Goal: Download file/media

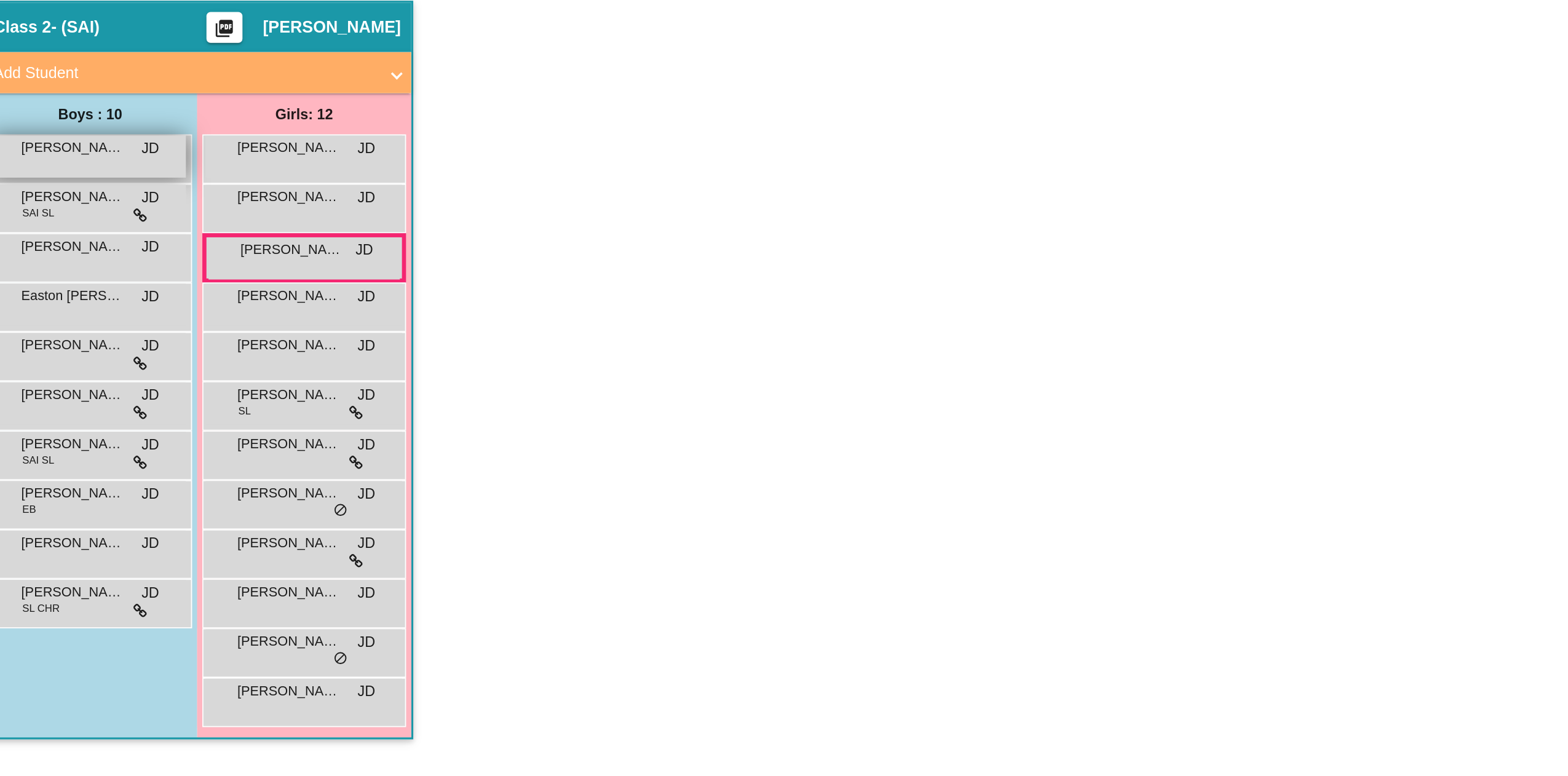
click at [95, 210] on span "[PERSON_NAME]" at bounding box center [86, 204] width 61 height 12
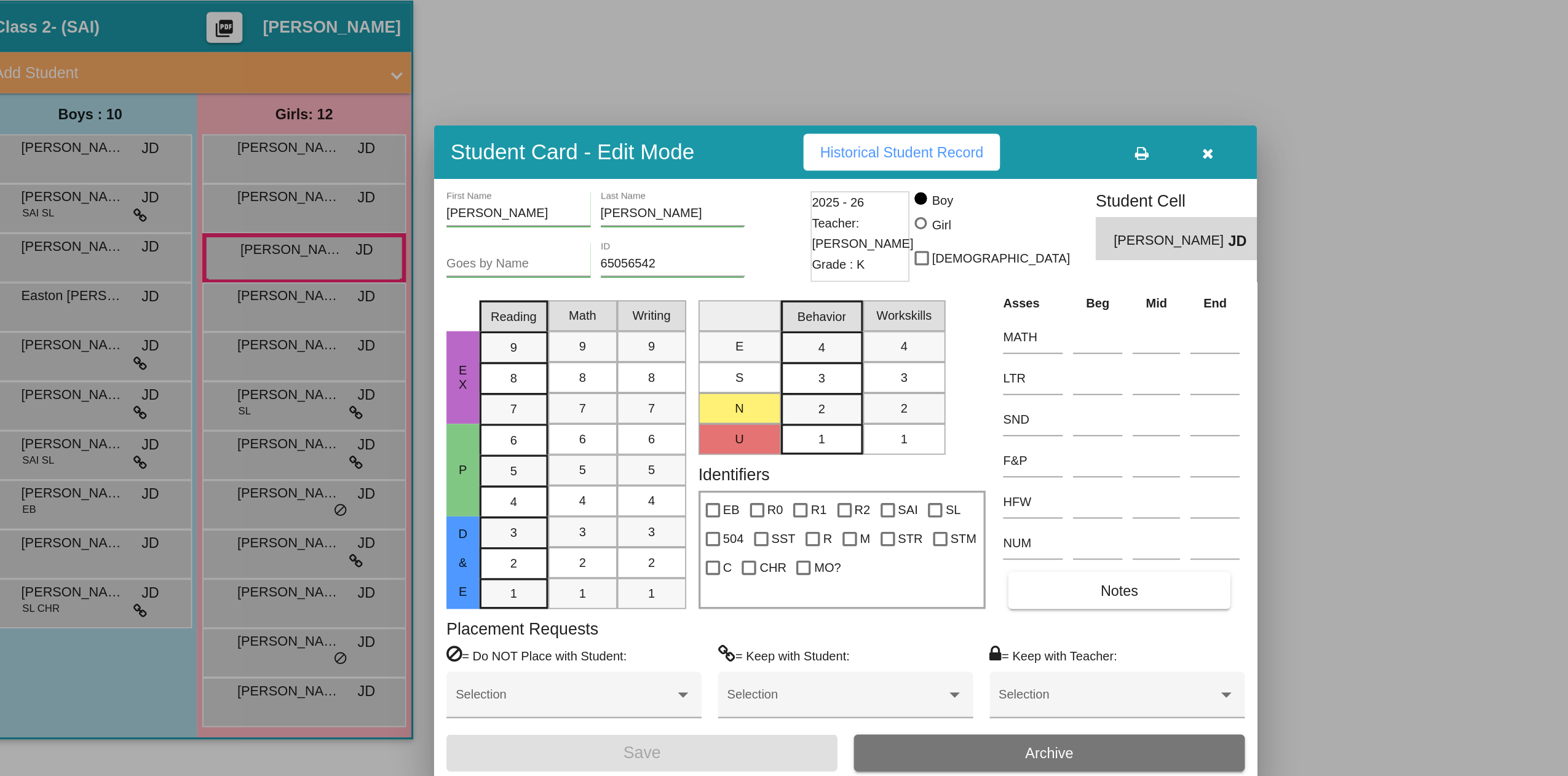
click at [99, 240] on div at bounding box center [784, 388] width 1568 height 776
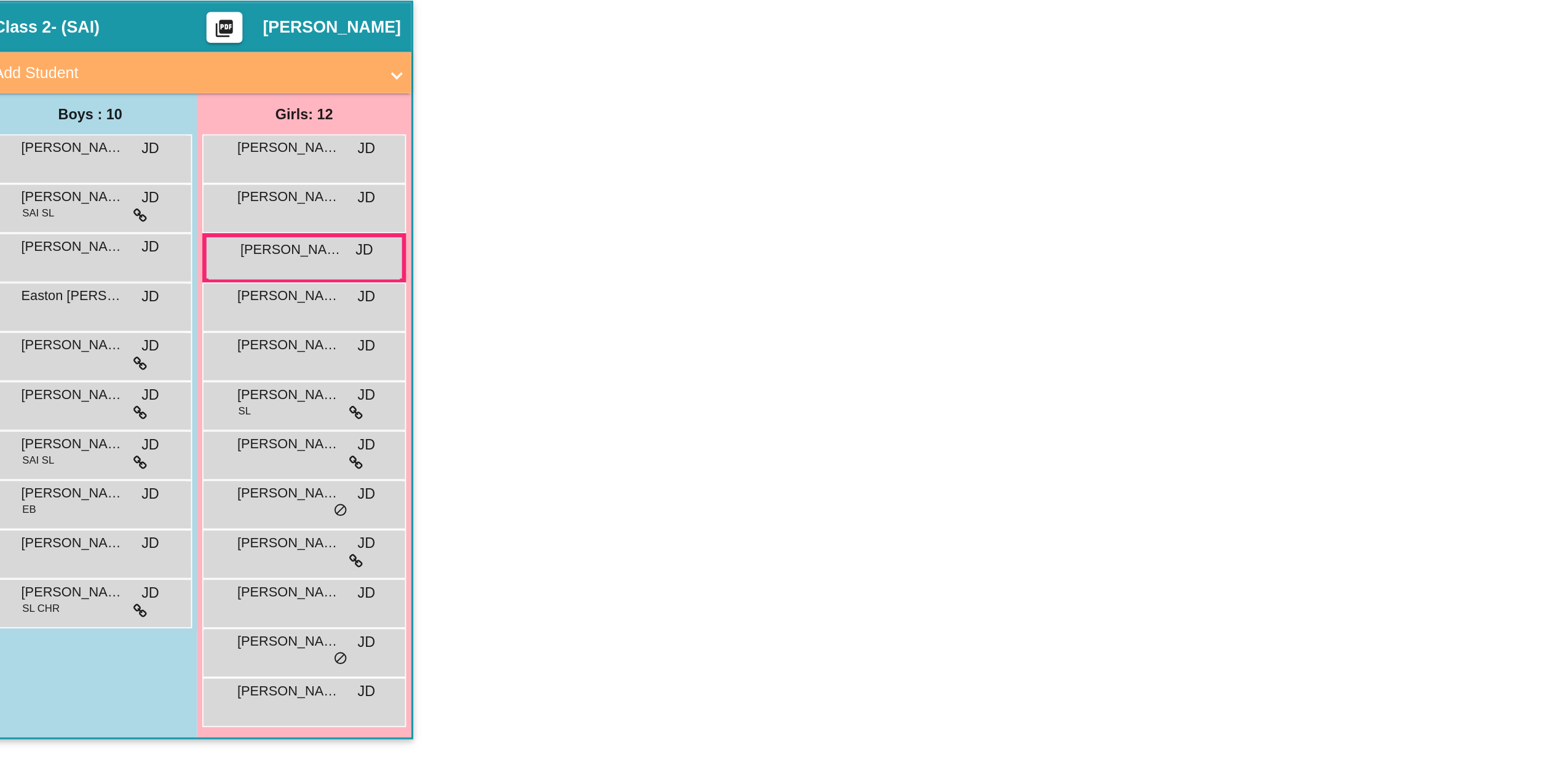
click at [99, 240] on div "[PERSON_NAME] SAI SL JD lock do_not_disturb_alt" at bounding box center [95, 240] width 117 height 25
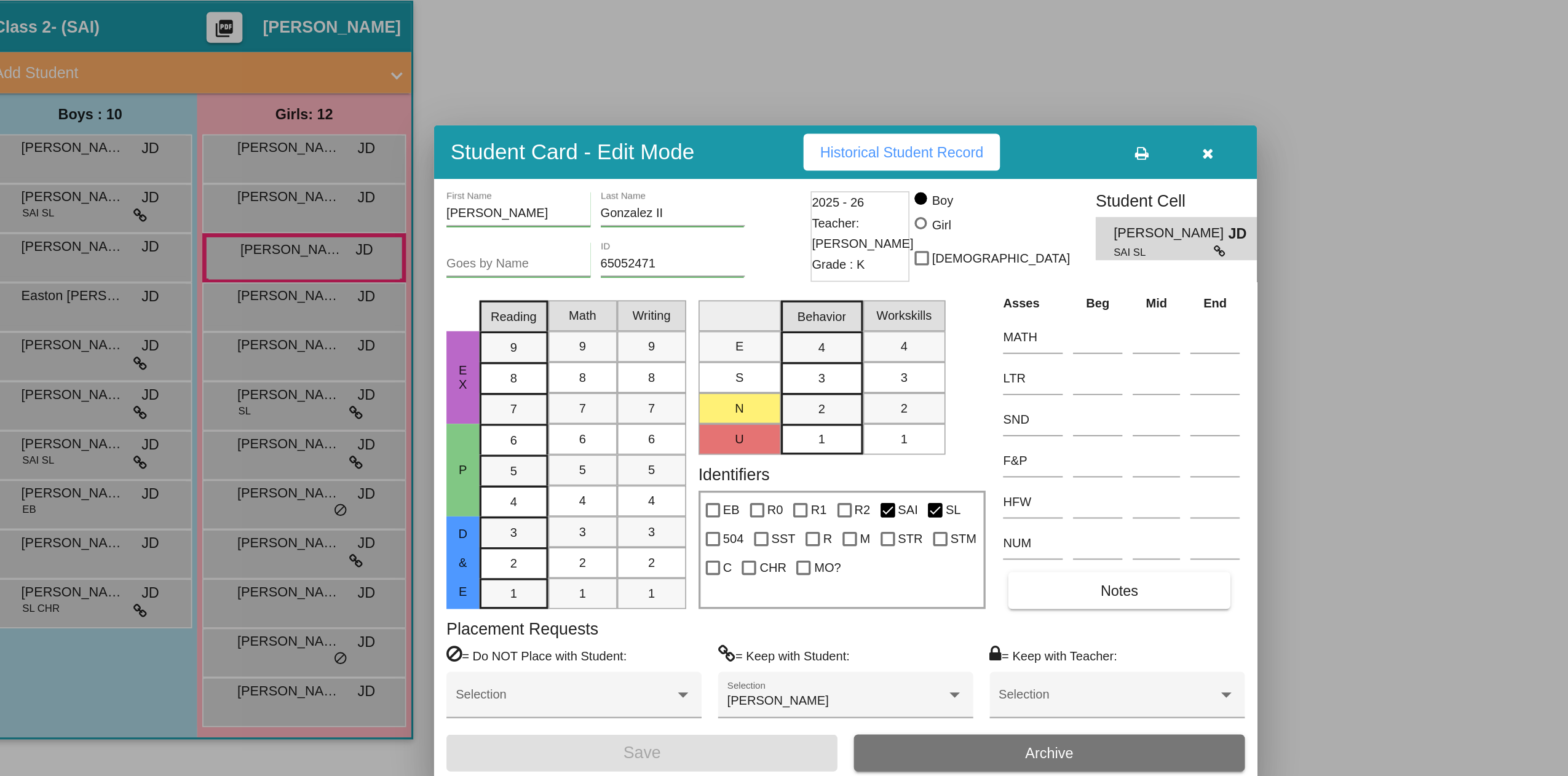
click at [98, 213] on div at bounding box center [784, 388] width 1568 height 776
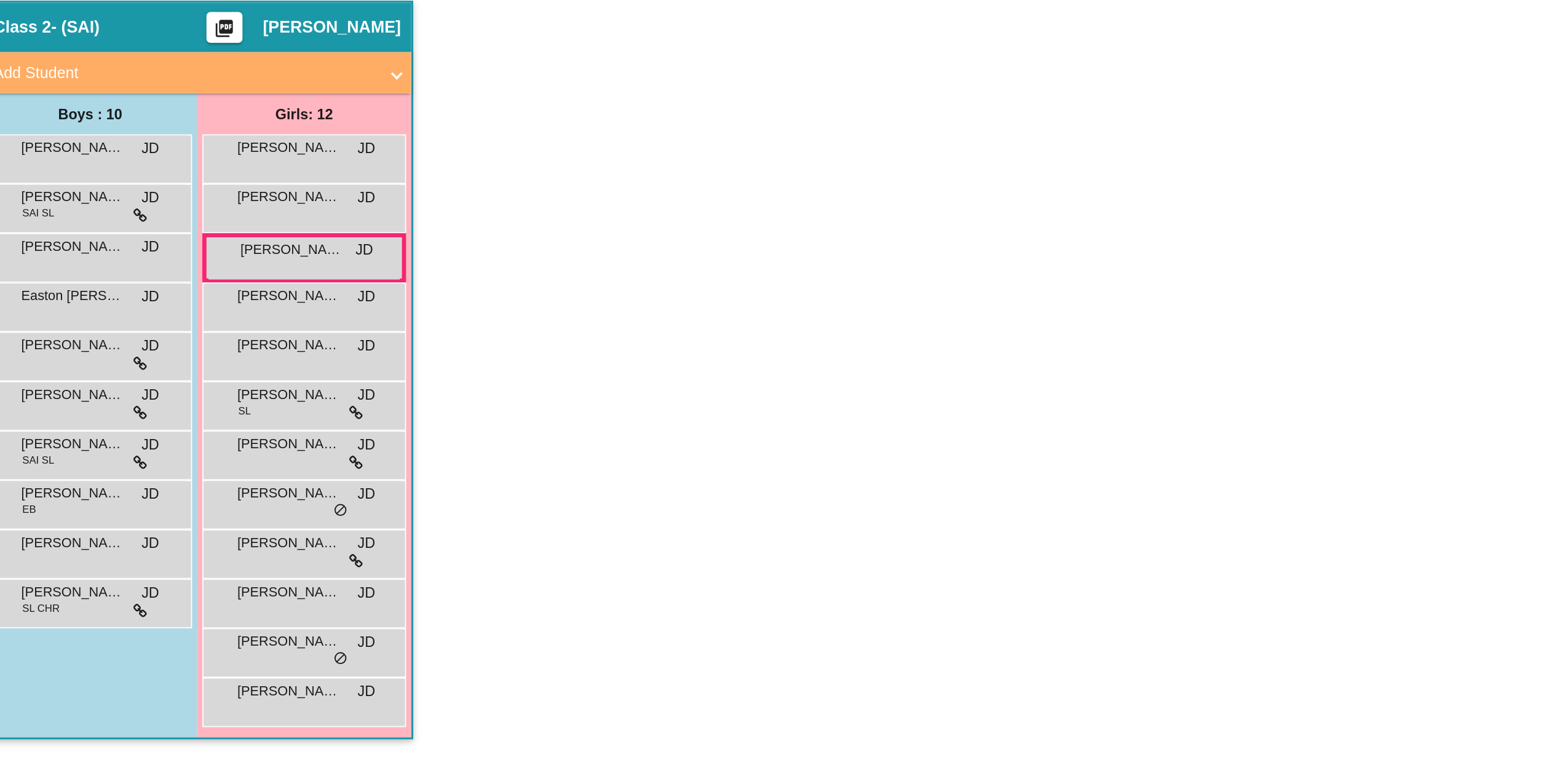
click at [98, 213] on div "[PERSON_NAME] [PERSON_NAME] lock do_not_disturb_alt" at bounding box center [95, 210] width 117 height 25
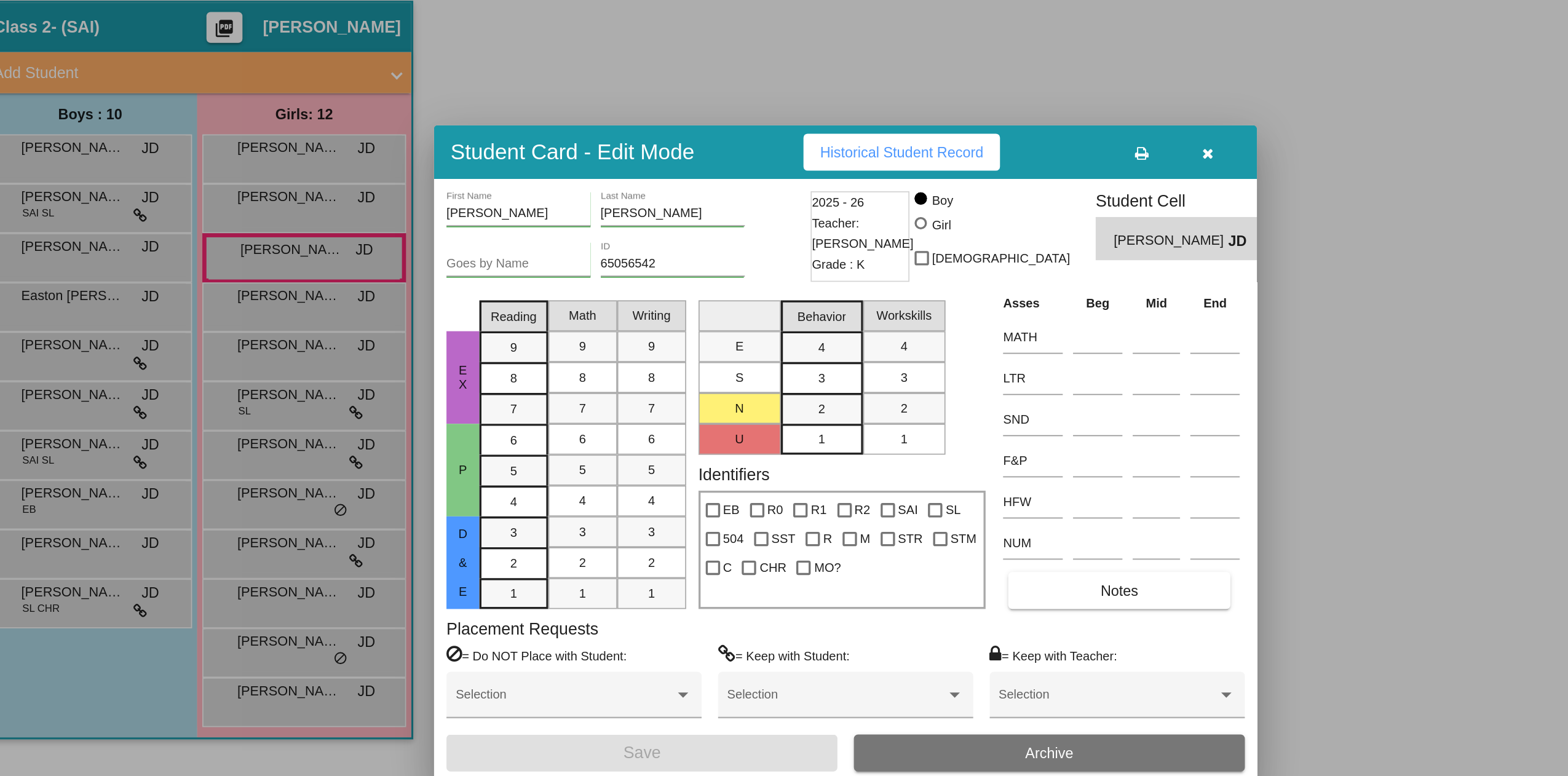
click at [98, 236] on div at bounding box center [784, 388] width 1568 height 776
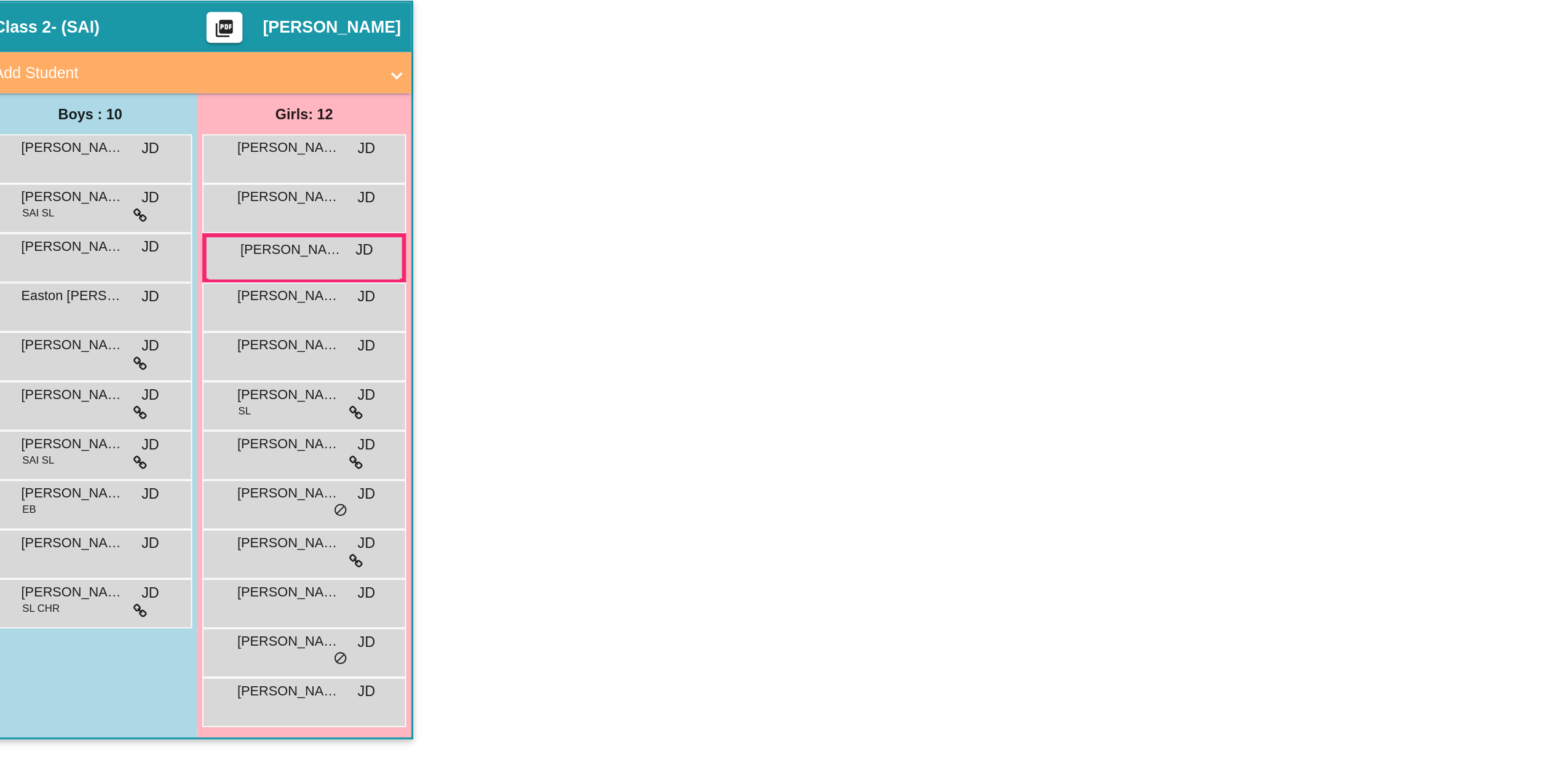
click at [98, 236] on span "[PERSON_NAME]" at bounding box center [86, 234] width 61 height 12
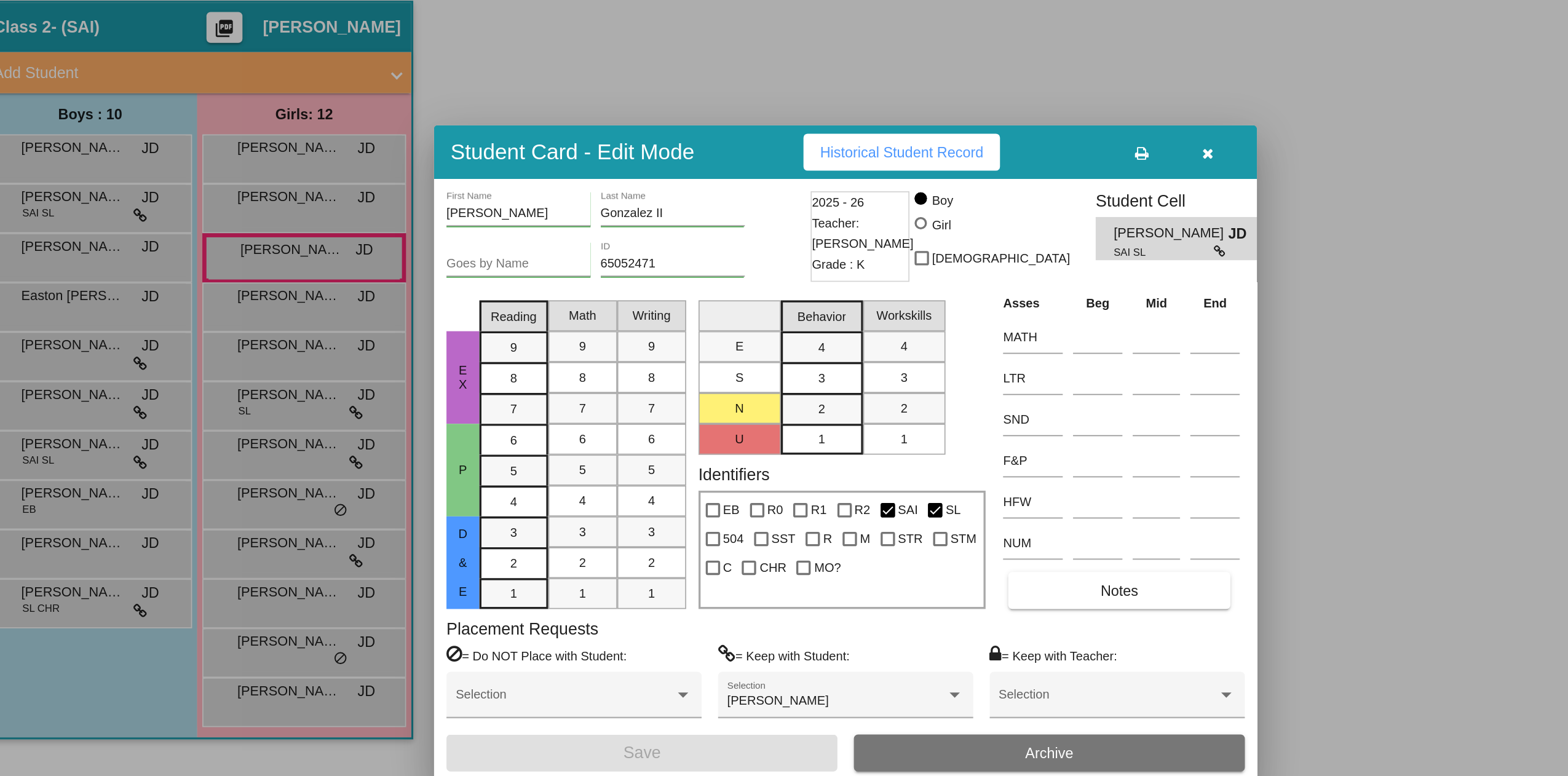
click at [101, 259] on div at bounding box center [784, 388] width 1568 height 776
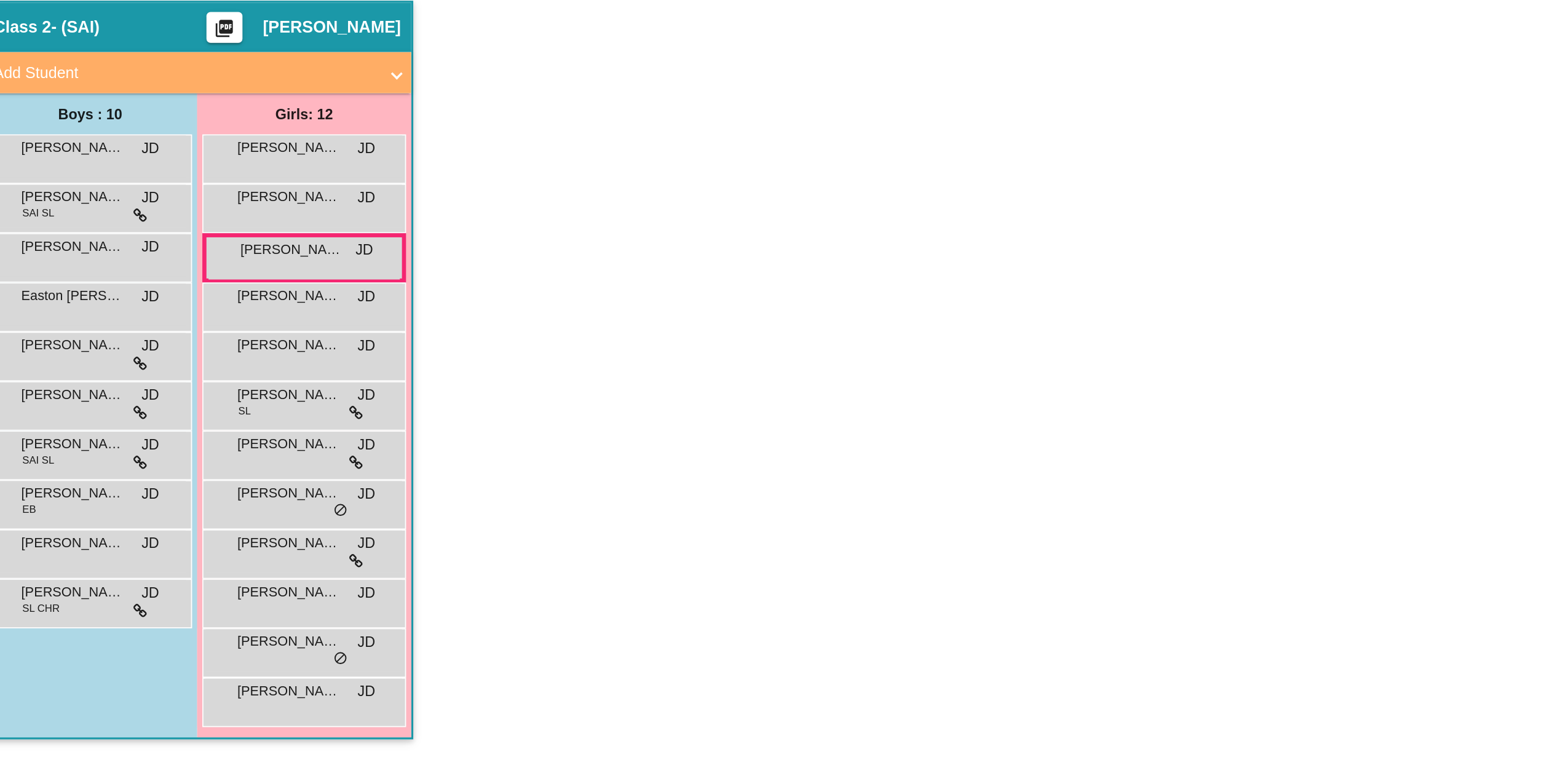
click at [101, 259] on span "[PERSON_NAME] [PERSON_NAME]" at bounding box center [86, 263] width 61 height 12
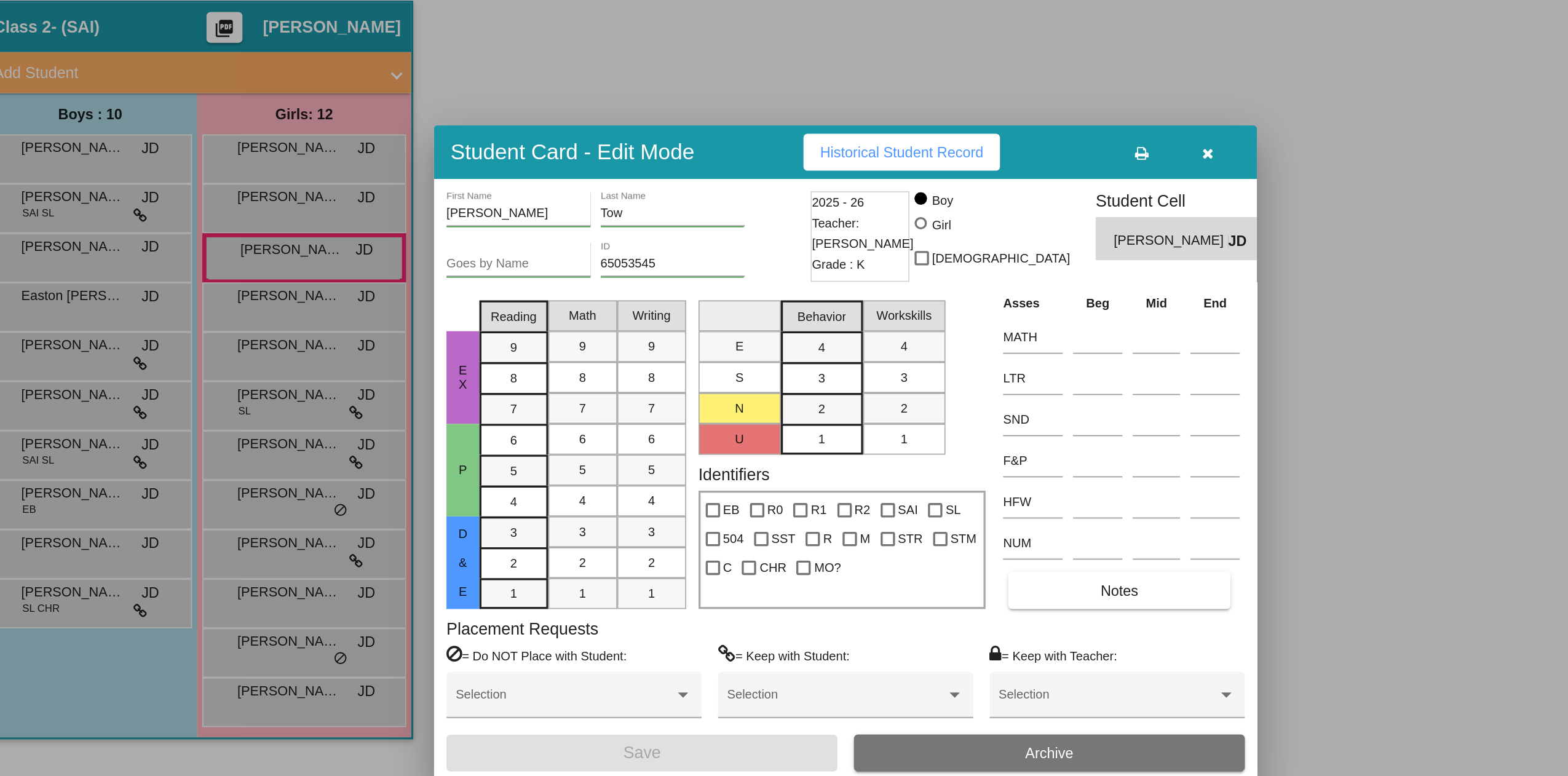
click at [103, 299] on div at bounding box center [784, 388] width 1568 height 776
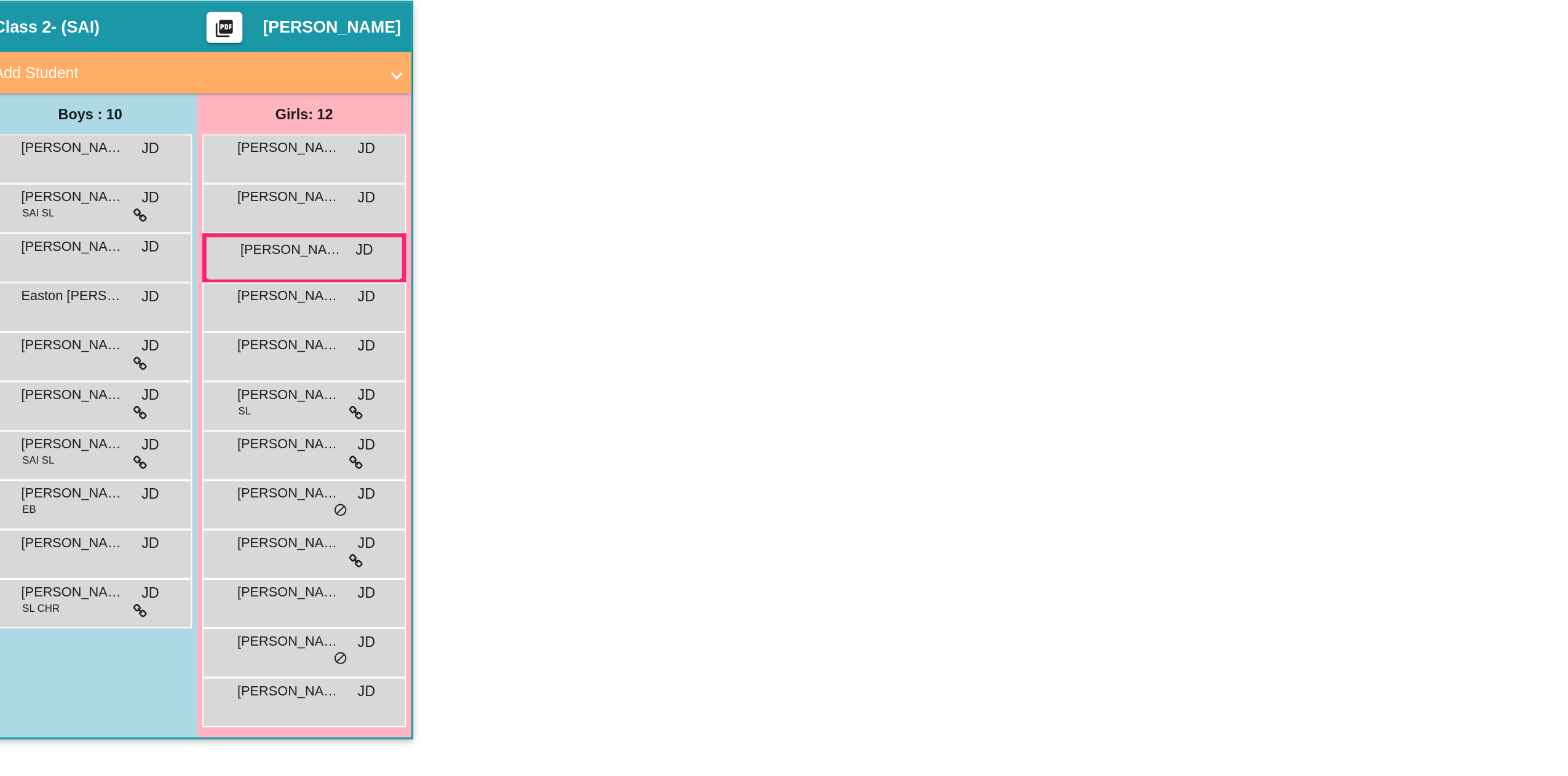
click at [103, 299] on div "Easton B. [PERSON_NAME] lock do_not_disturb_alt" at bounding box center [95, 298] width 117 height 25
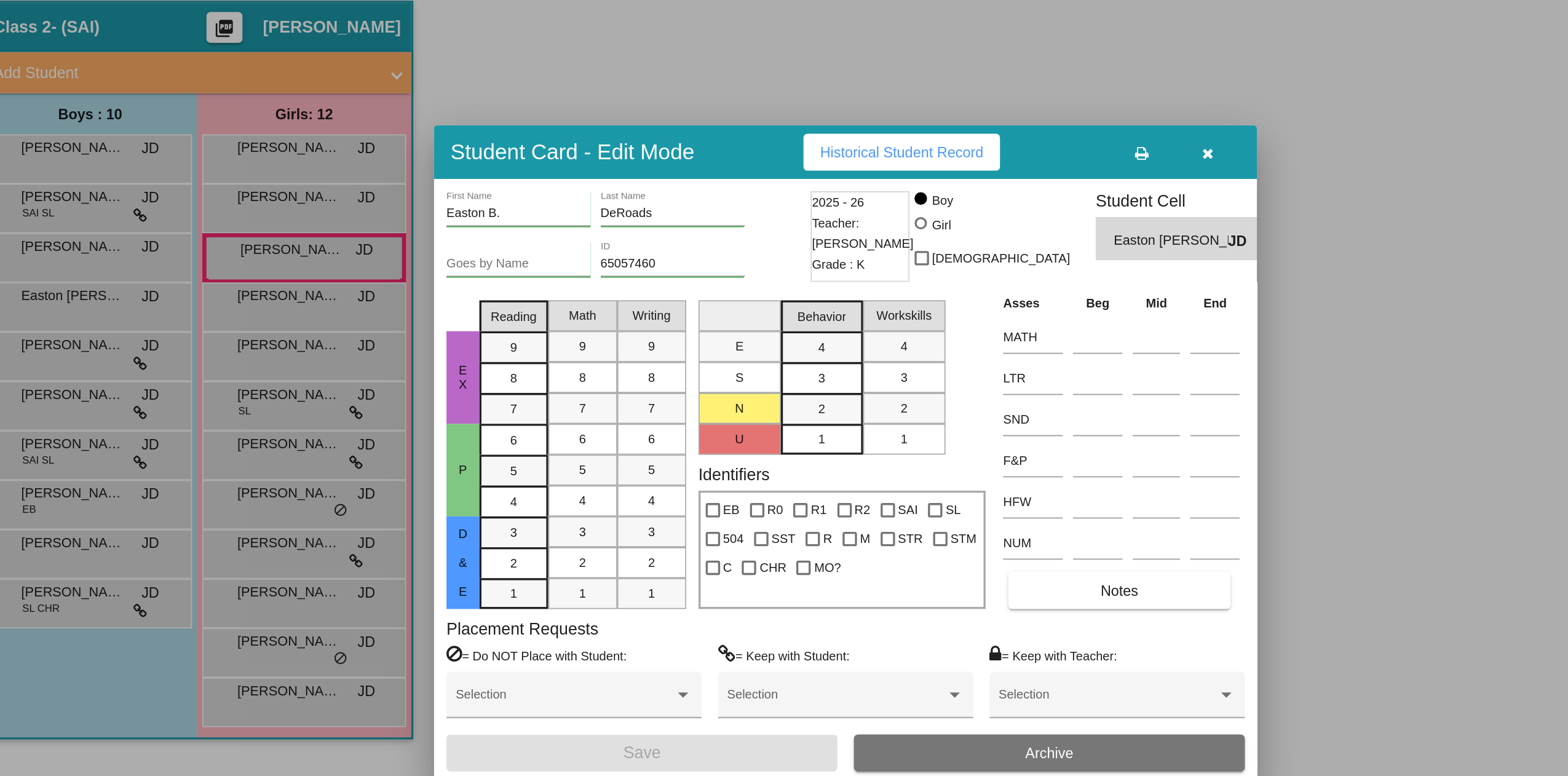
click at [103, 331] on div at bounding box center [784, 388] width 1568 height 776
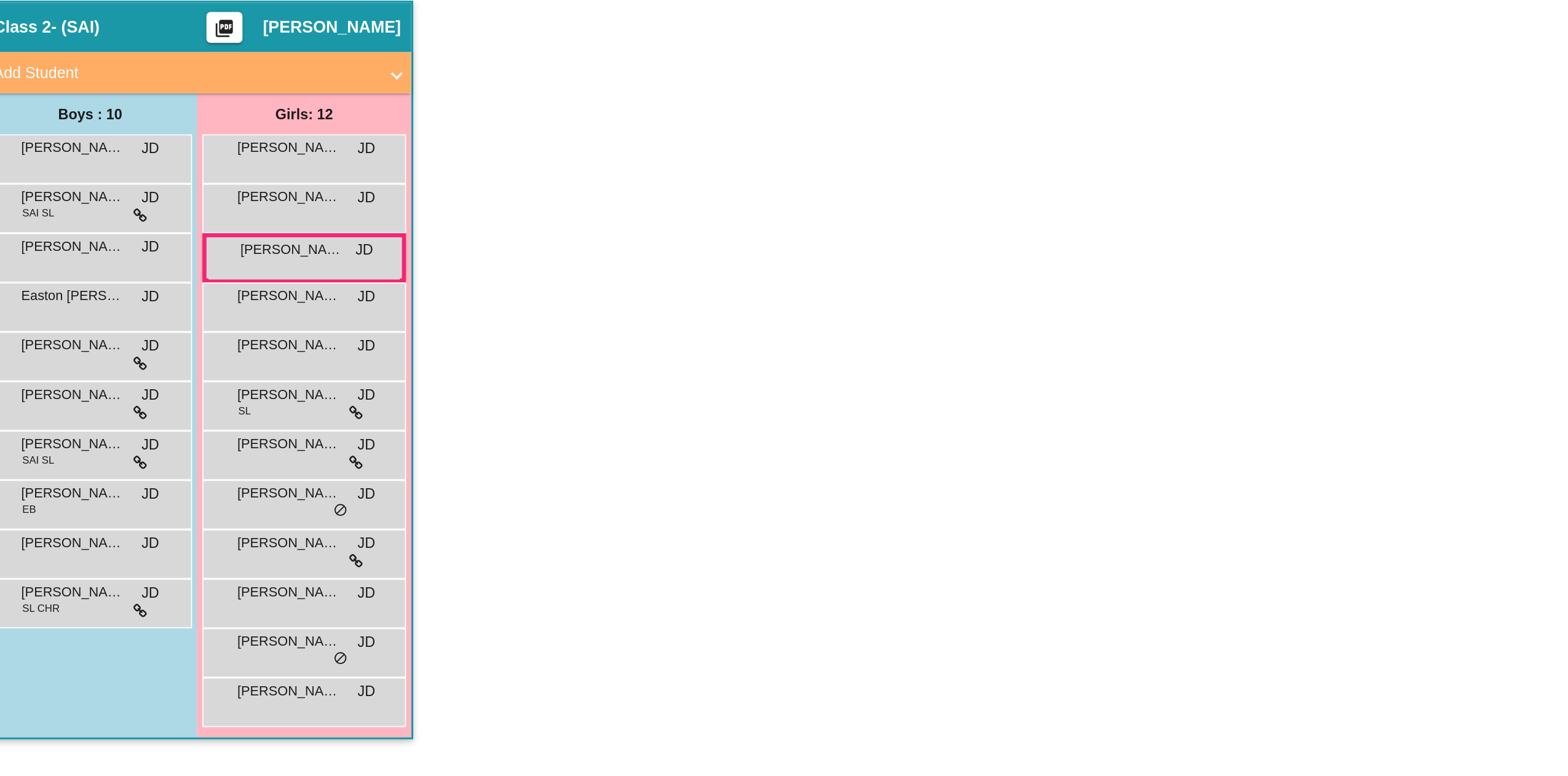
click at [103, 331] on div "[PERSON_NAME] [PERSON_NAME] lock do_not_disturb_alt" at bounding box center [95, 328] width 117 height 25
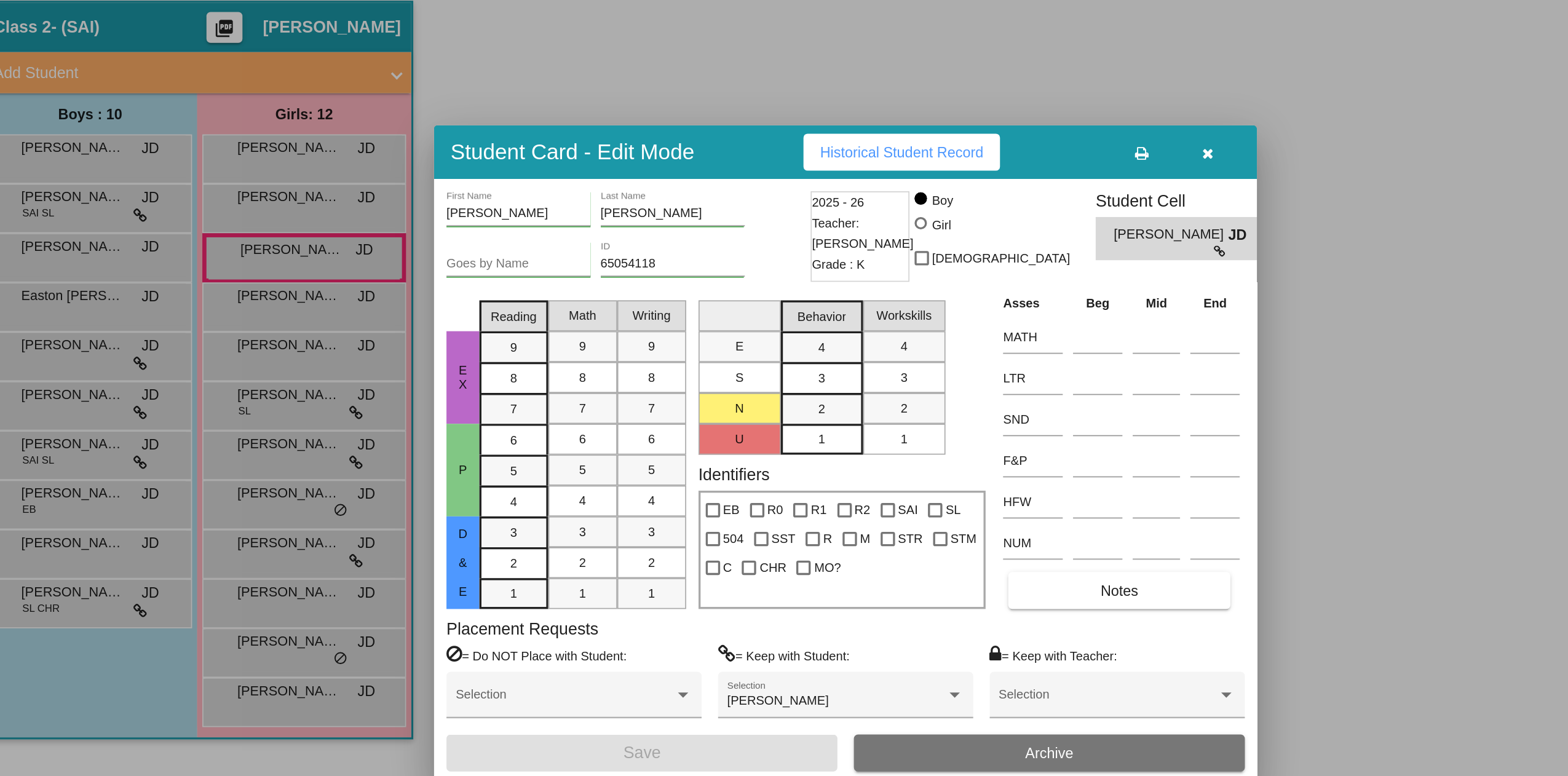
click at [106, 362] on div at bounding box center [784, 388] width 1568 height 776
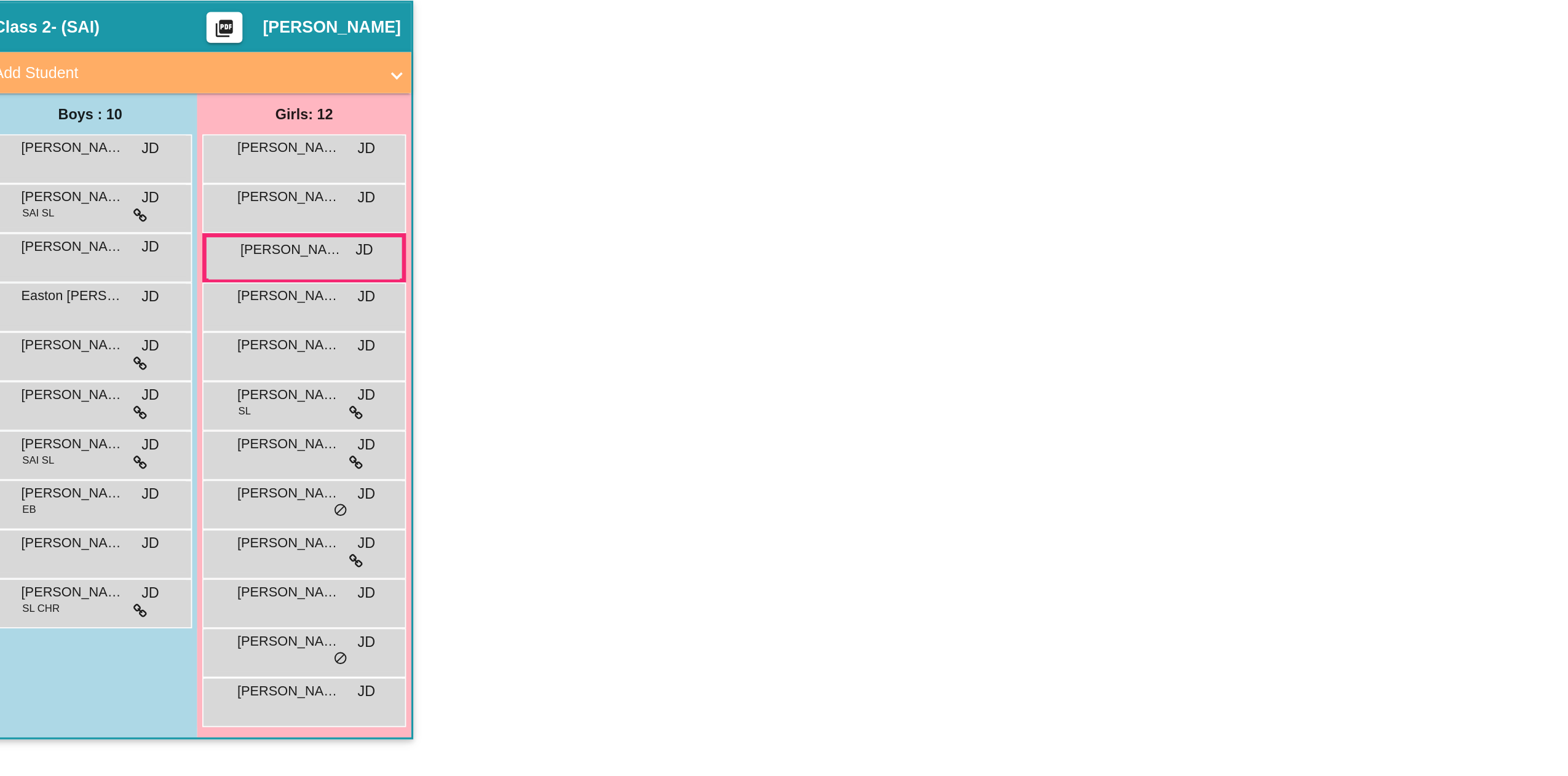
click at [106, 362] on div "[PERSON_NAME] [PERSON_NAME] lock do_not_disturb_alt" at bounding box center [95, 357] width 117 height 25
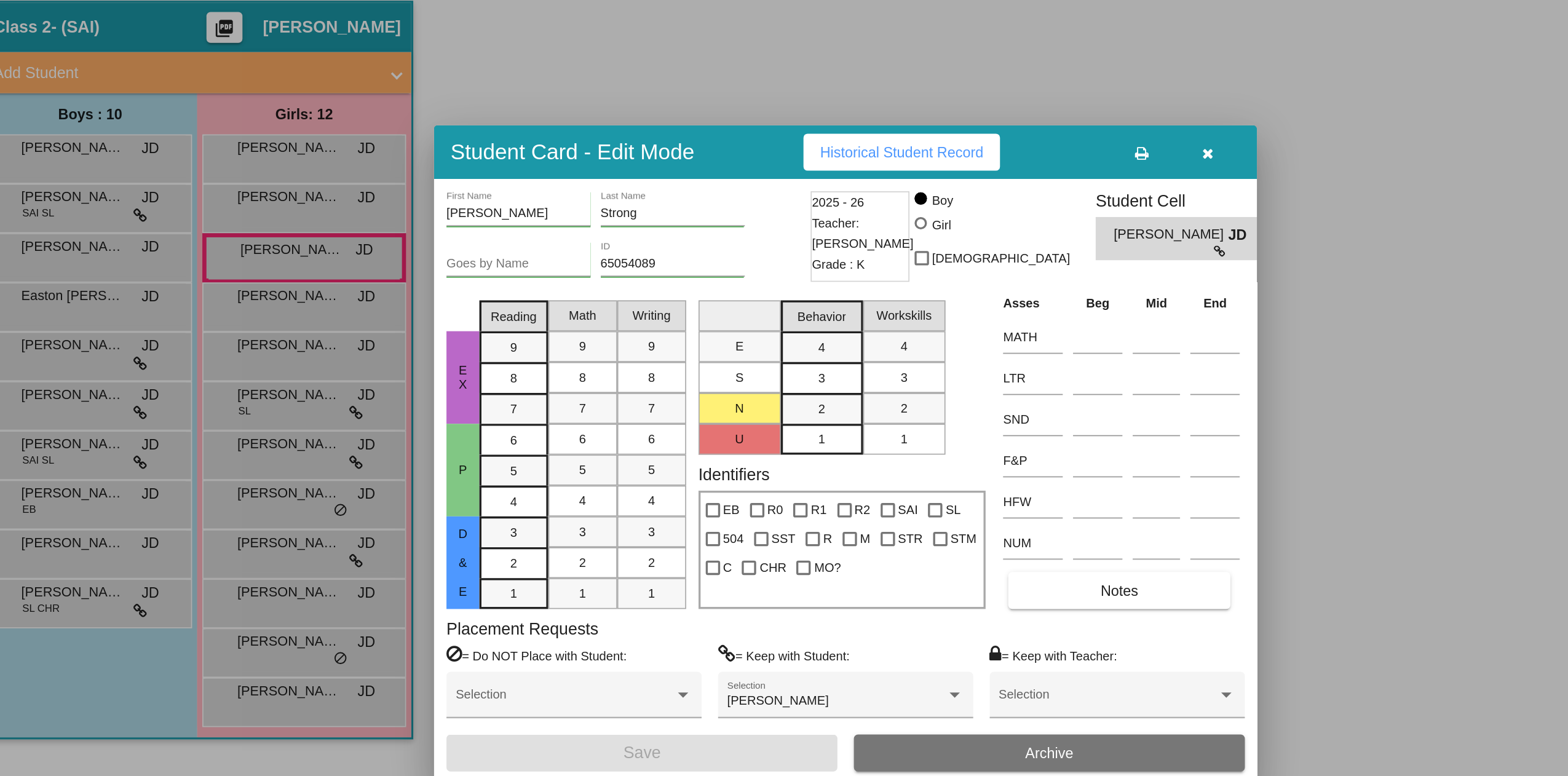
click at [107, 386] on div at bounding box center [784, 388] width 1568 height 776
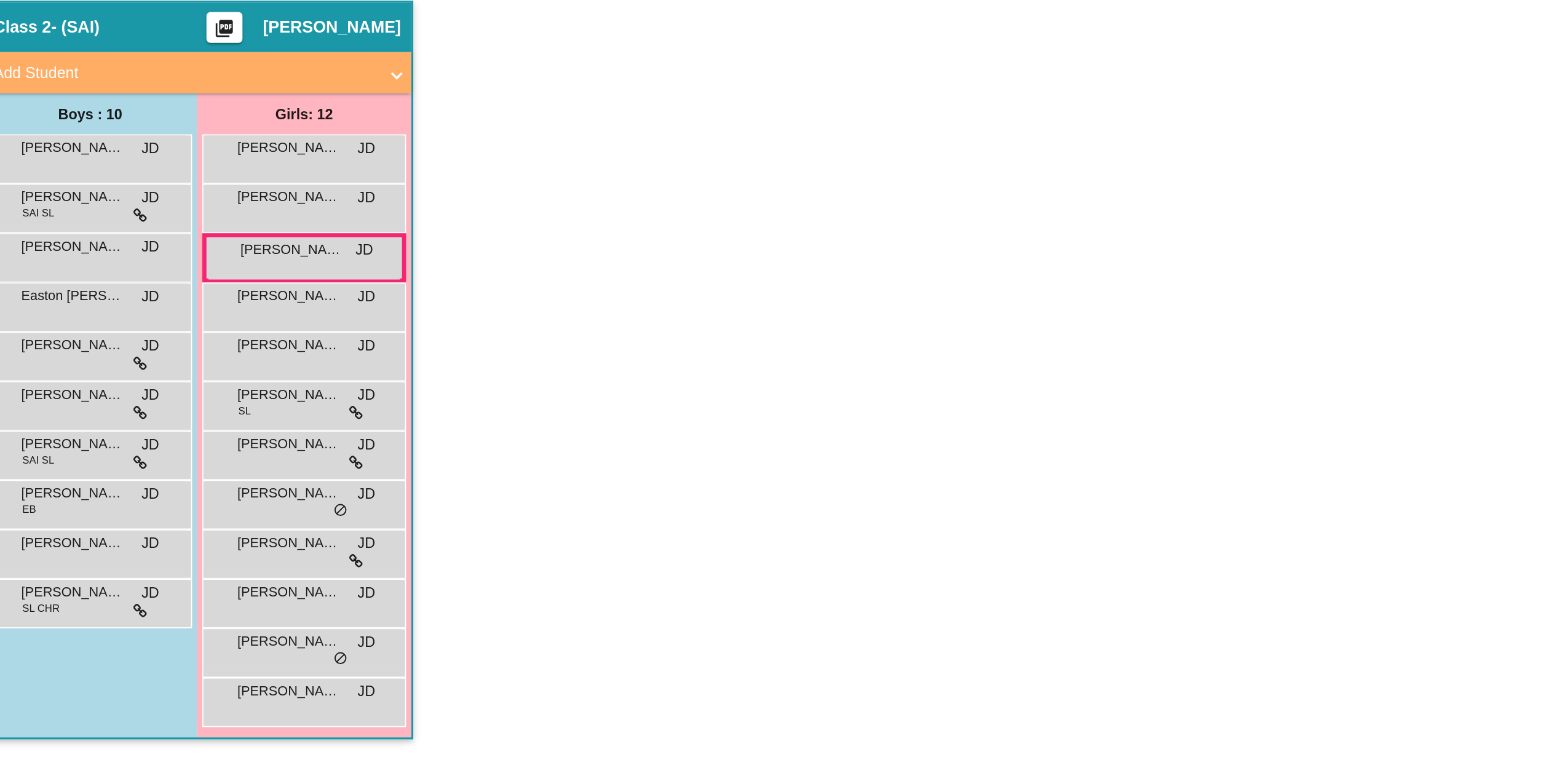
click at [107, 386] on span "[PERSON_NAME]" at bounding box center [86, 381] width 61 height 12
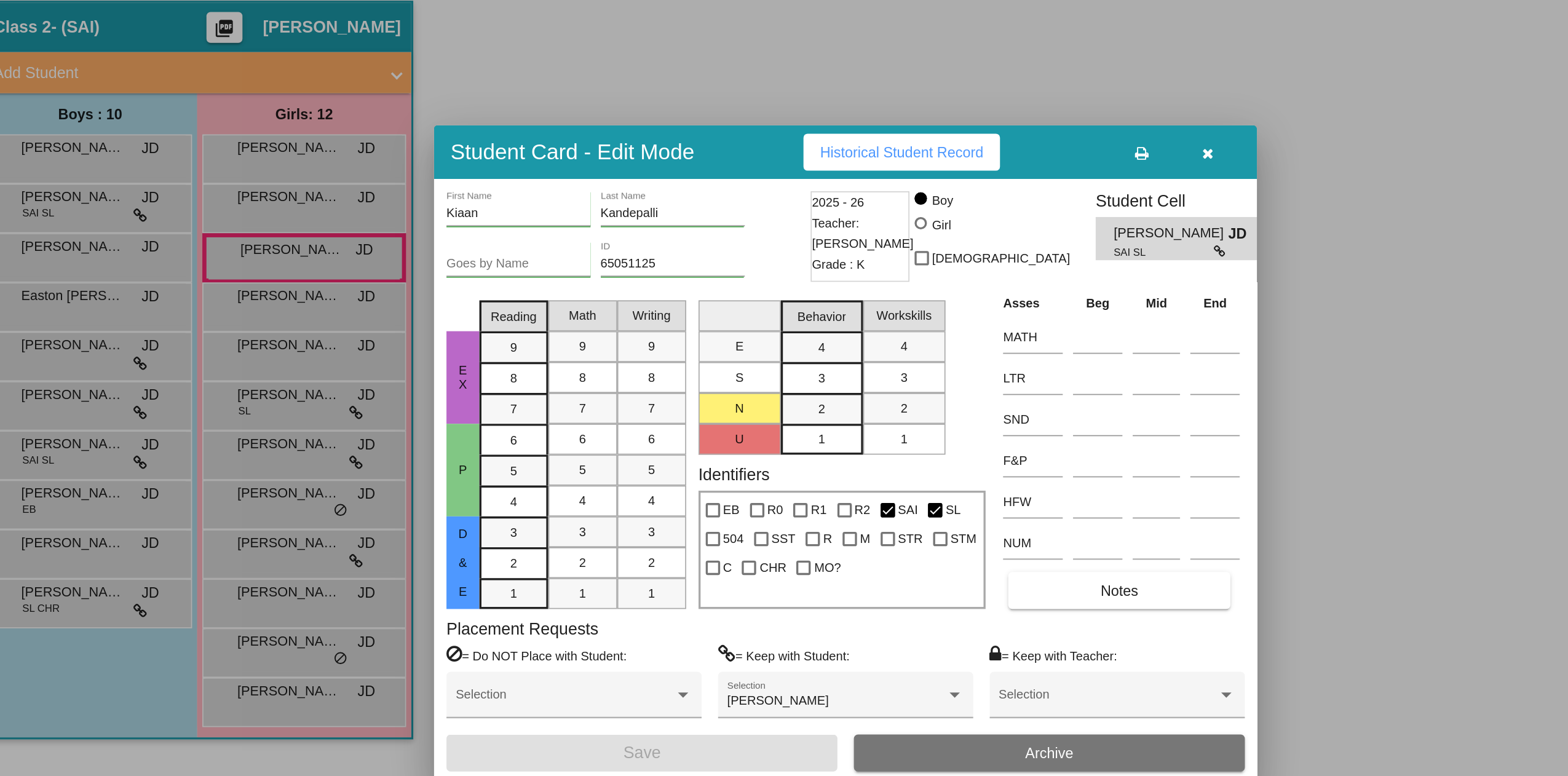
click at [108, 410] on div at bounding box center [784, 388] width 1568 height 776
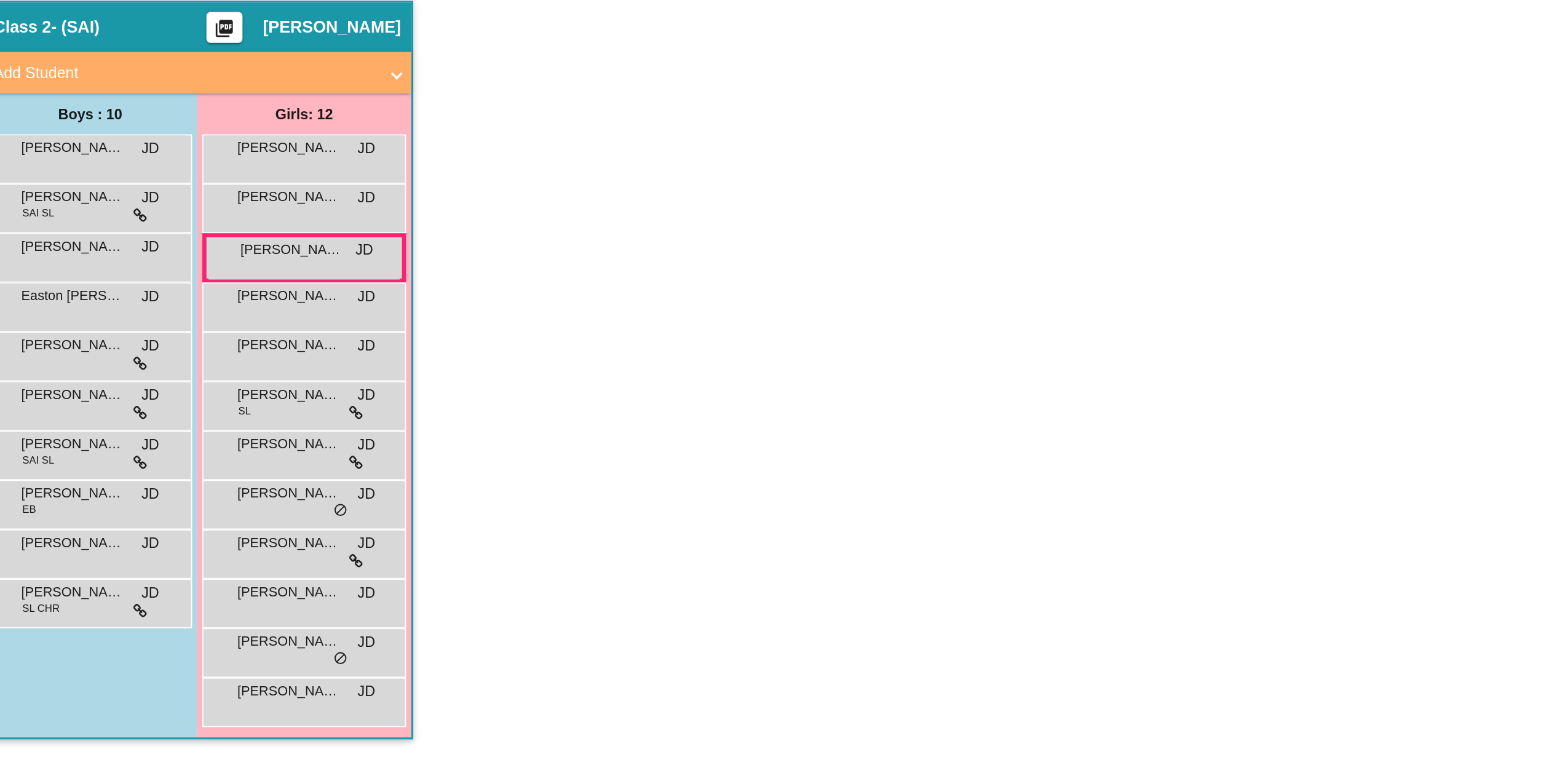
click at [108, 410] on span "[PERSON_NAME] [PERSON_NAME]" at bounding box center [86, 411] width 61 height 12
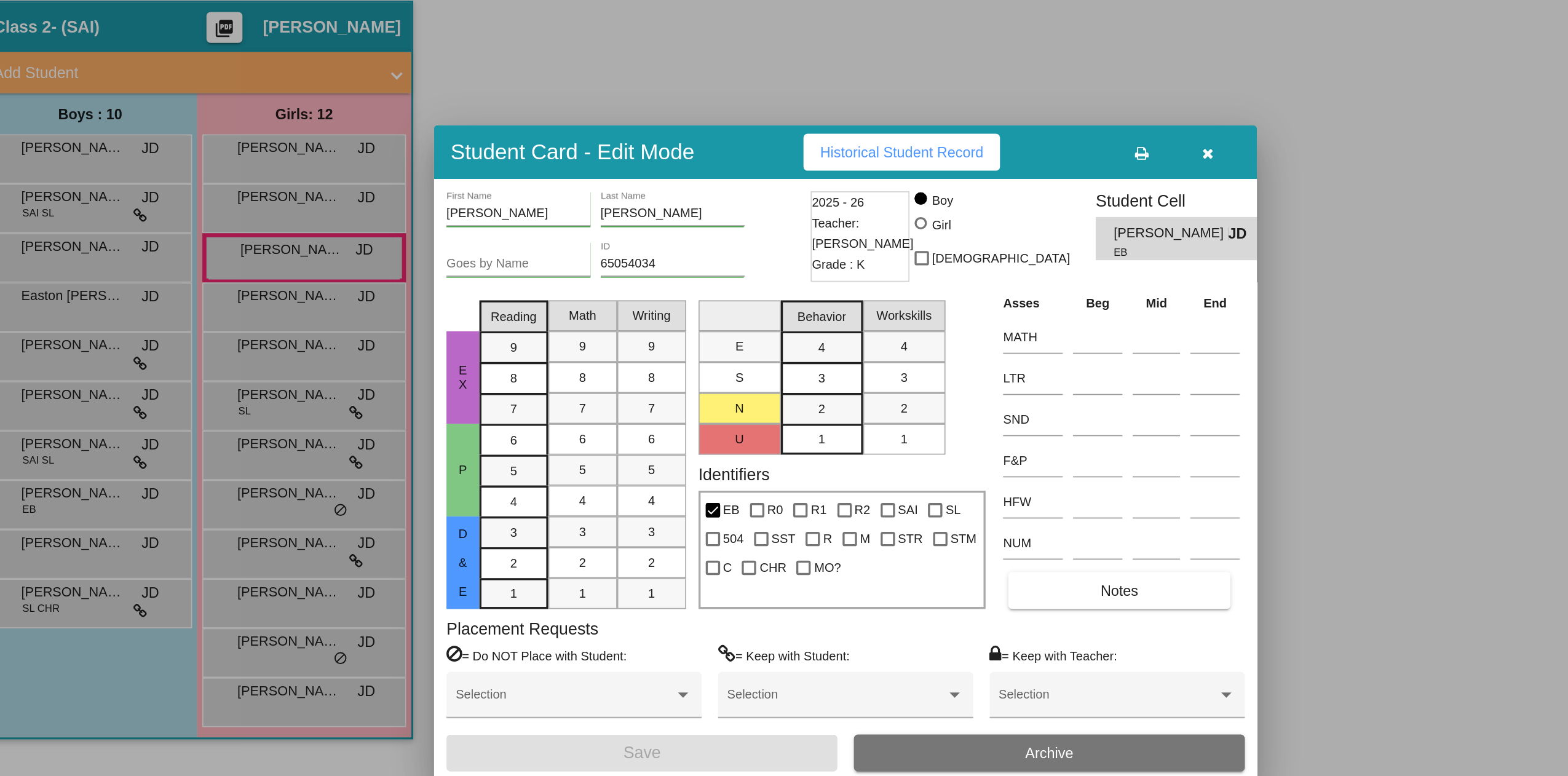
click at [101, 443] on div at bounding box center [784, 388] width 1568 height 776
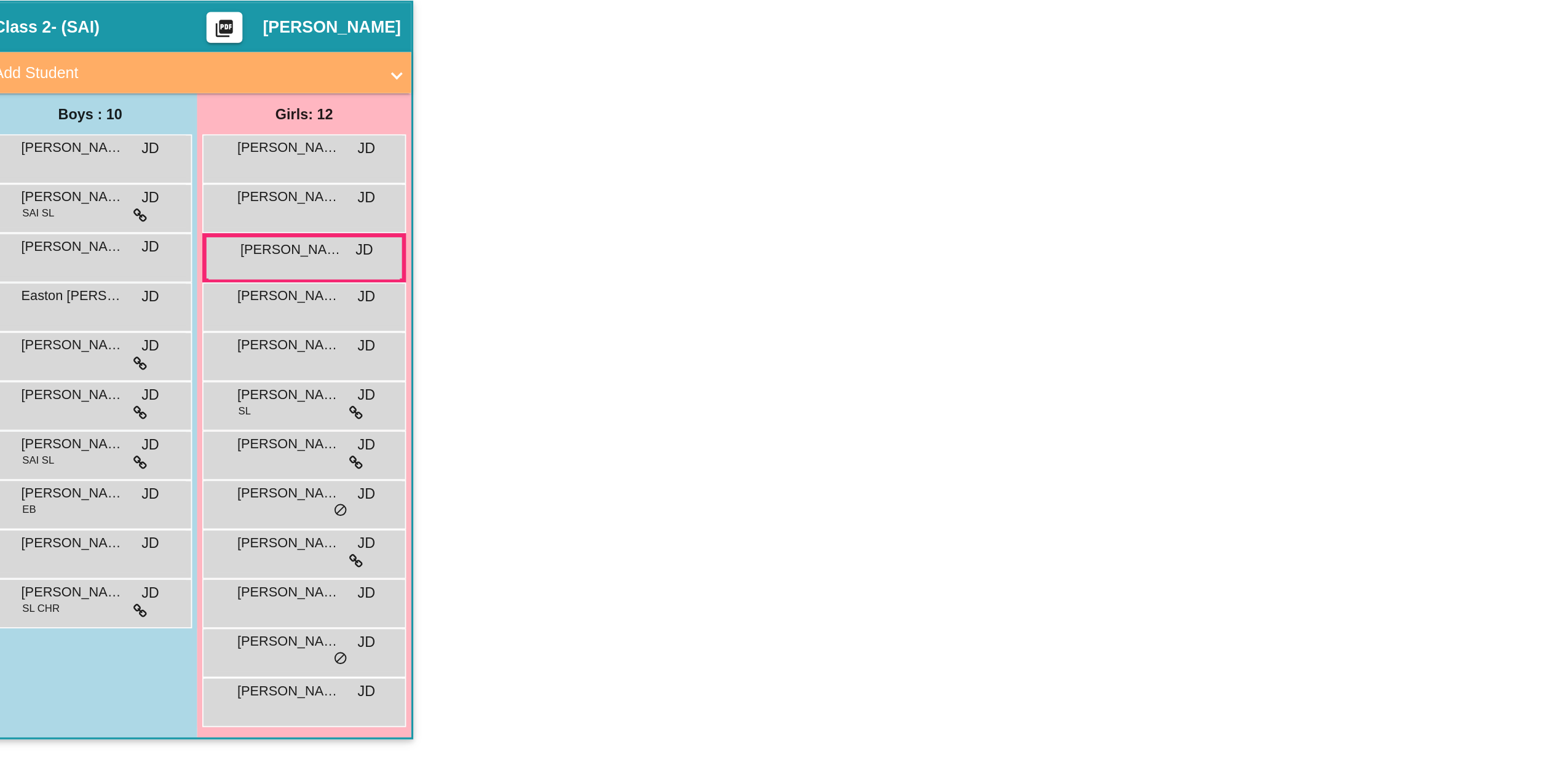
click at [101, 443] on span "[PERSON_NAME]" at bounding box center [86, 441] width 61 height 12
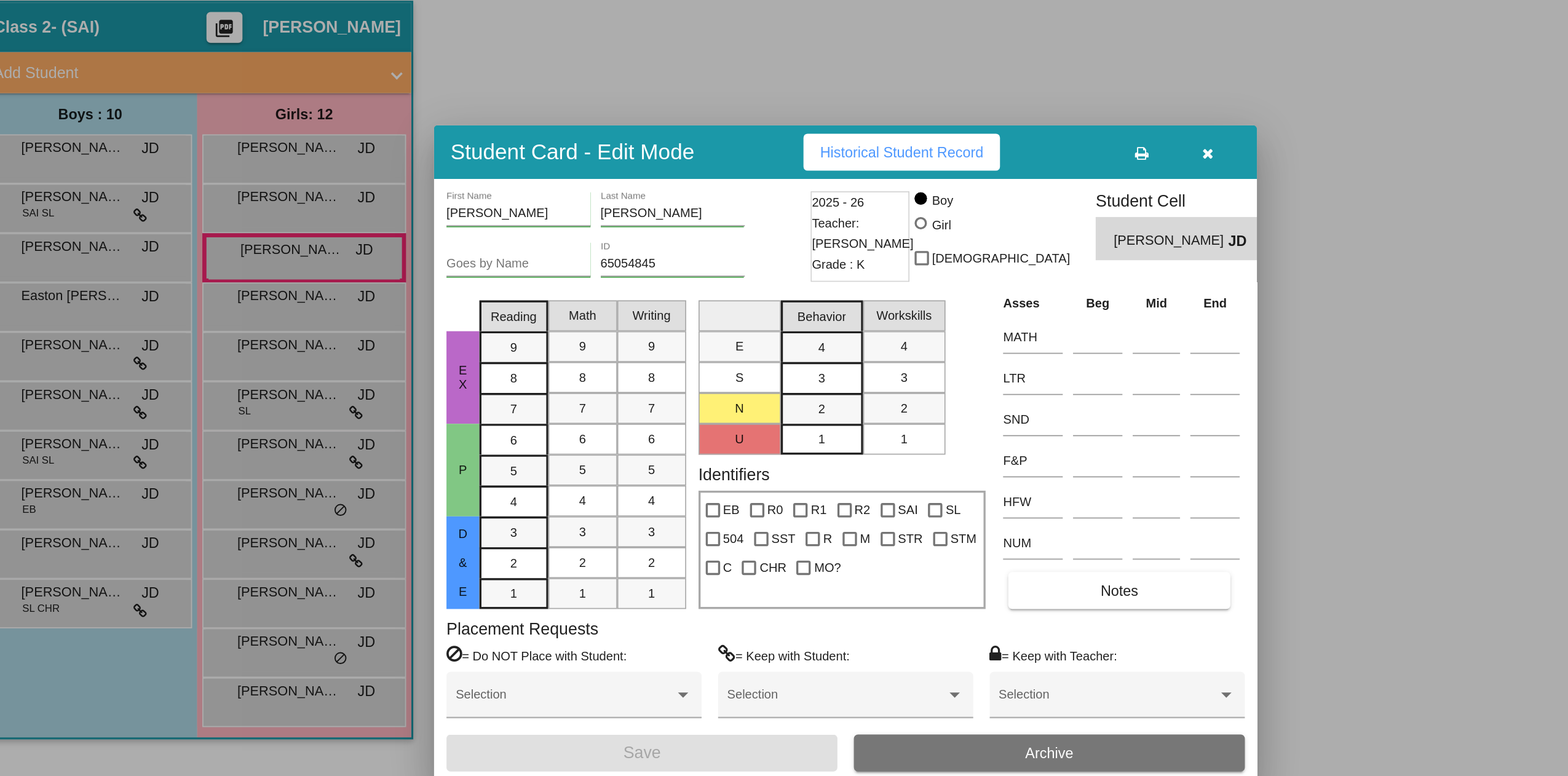
click at [99, 480] on div at bounding box center [784, 388] width 1568 height 776
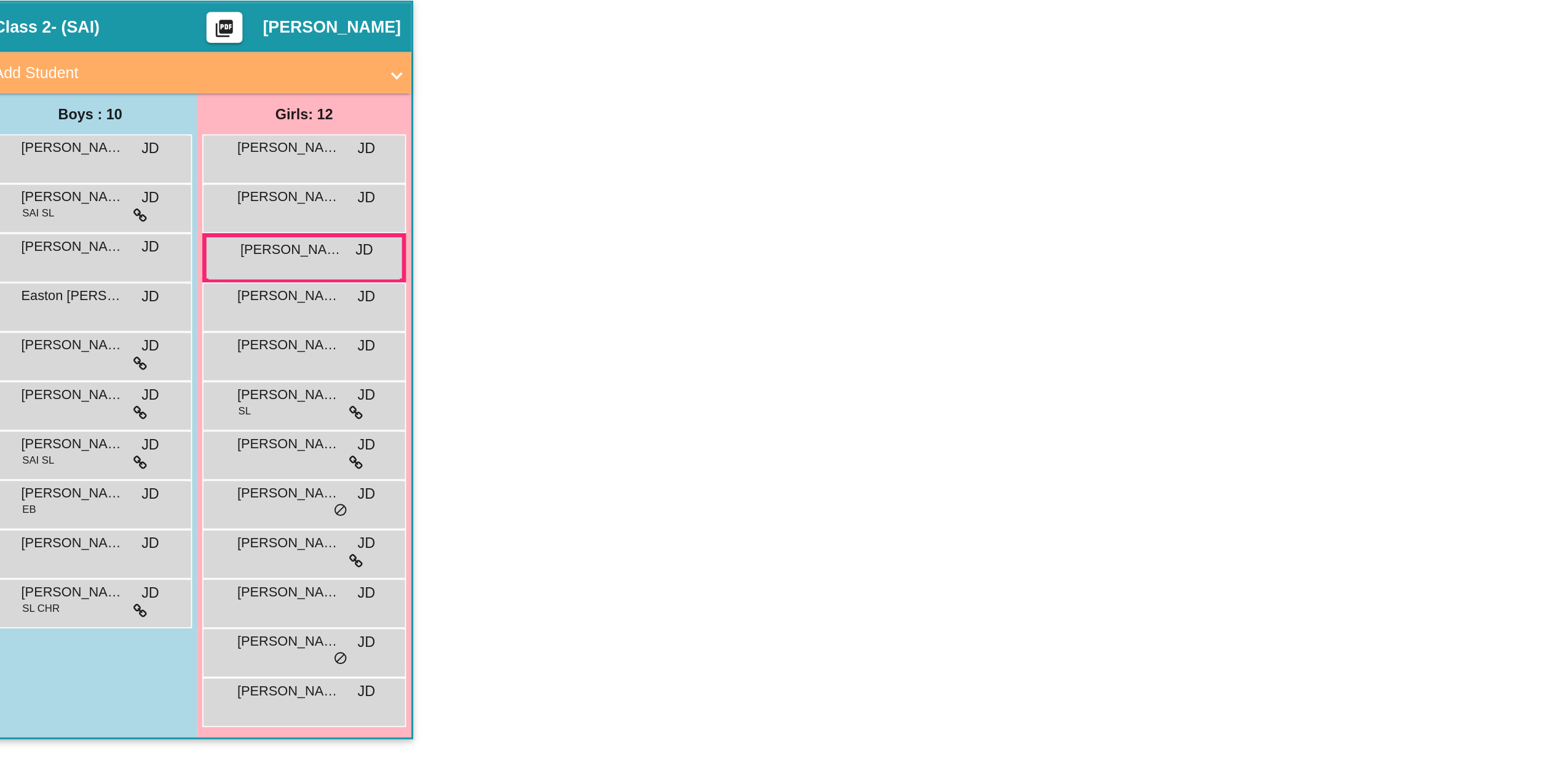
click at [99, 480] on div "[PERSON_NAME] SL CHR JD lock do_not_disturb_alt" at bounding box center [95, 475] width 117 height 25
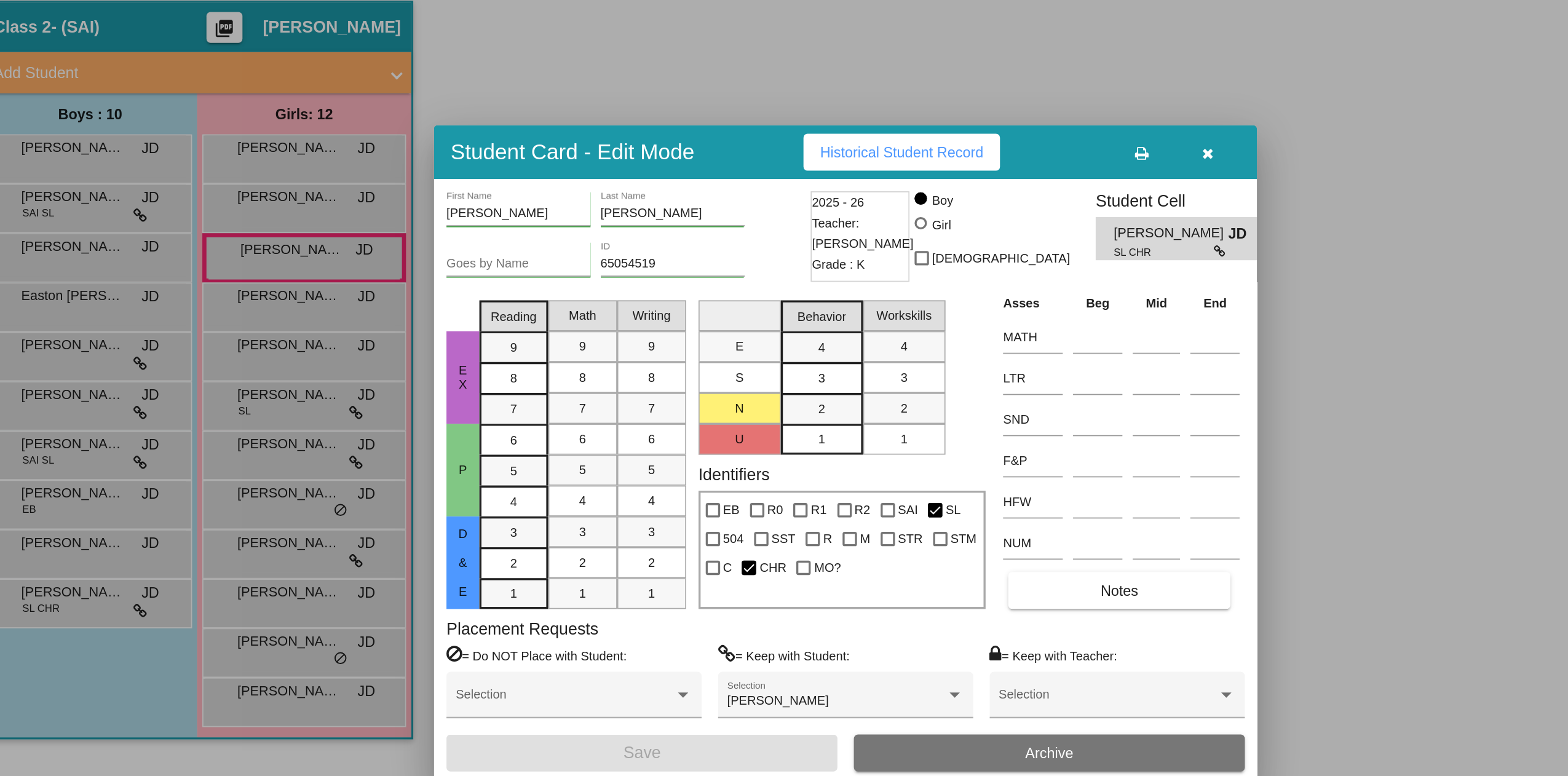
click at [234, 219] on div at bounding box center [784, 388] width 1568 height 776
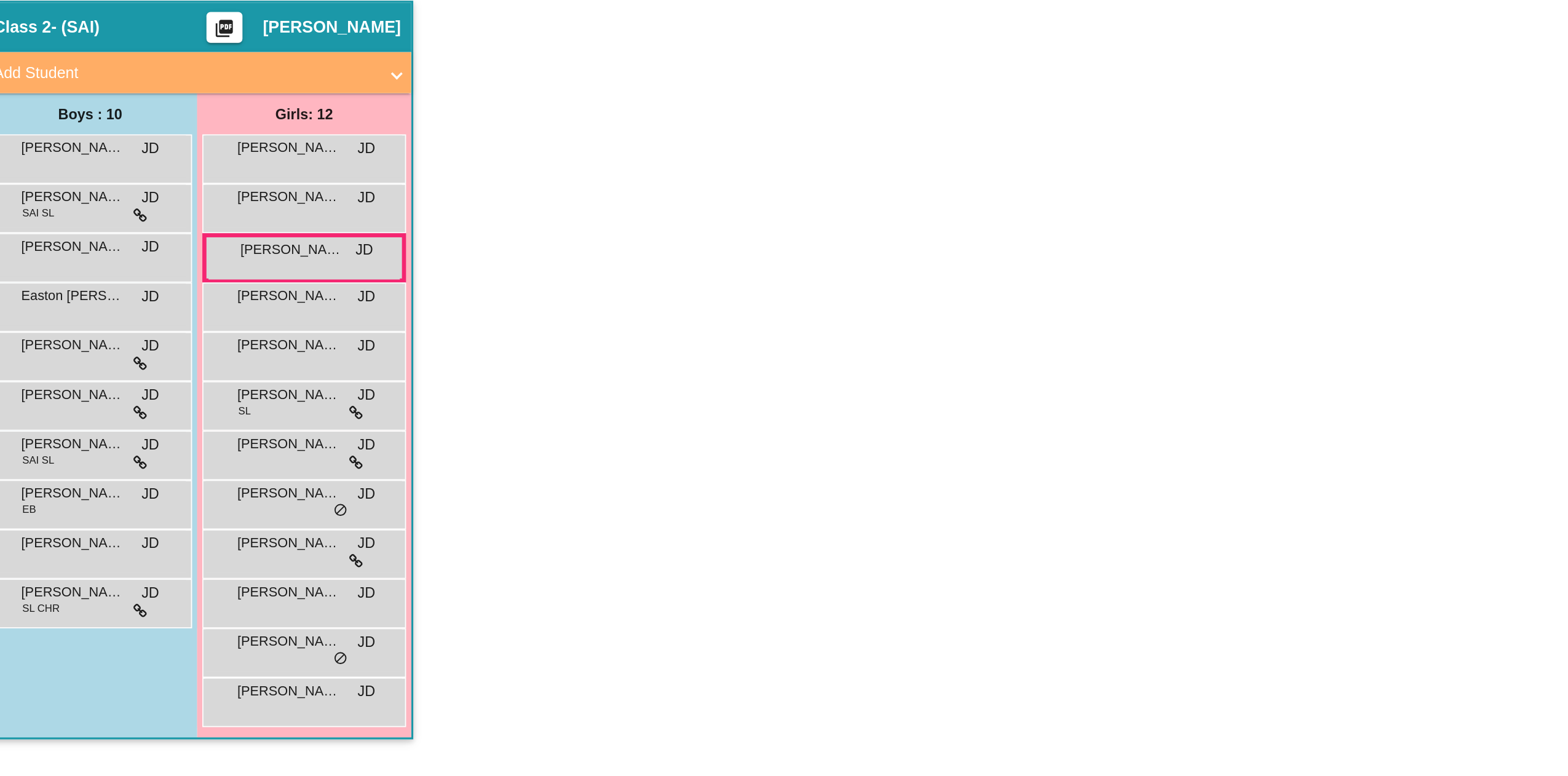
click at [234, 219] on div "[PERSON_NAME] El-[PERSON_NAME] lock do_not_disturb_alt" at bounding box center [224, 210] width 117 height 25
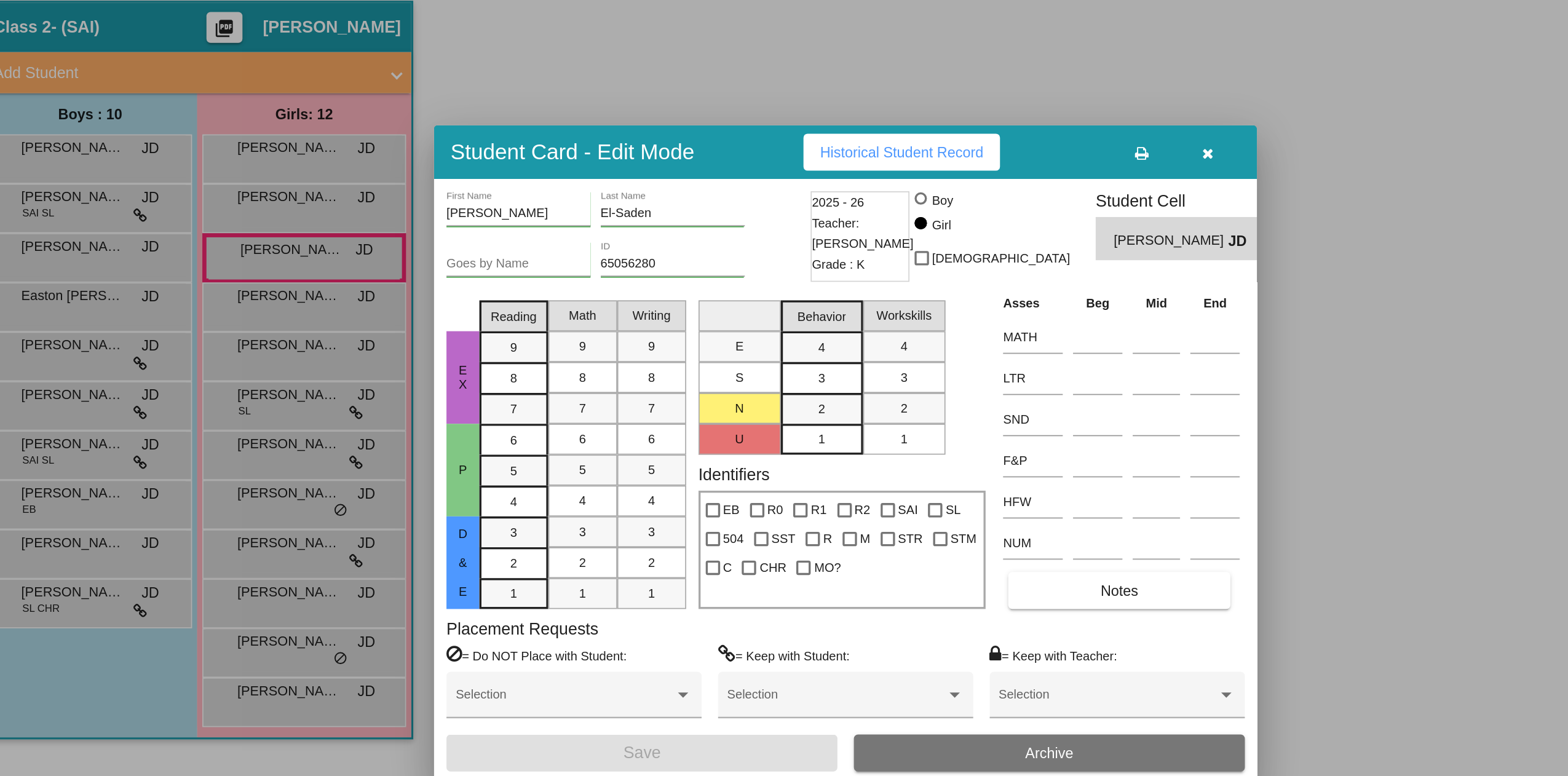
click at [234, 235] on div at bounding box center [784, 388] width 1568 height 776
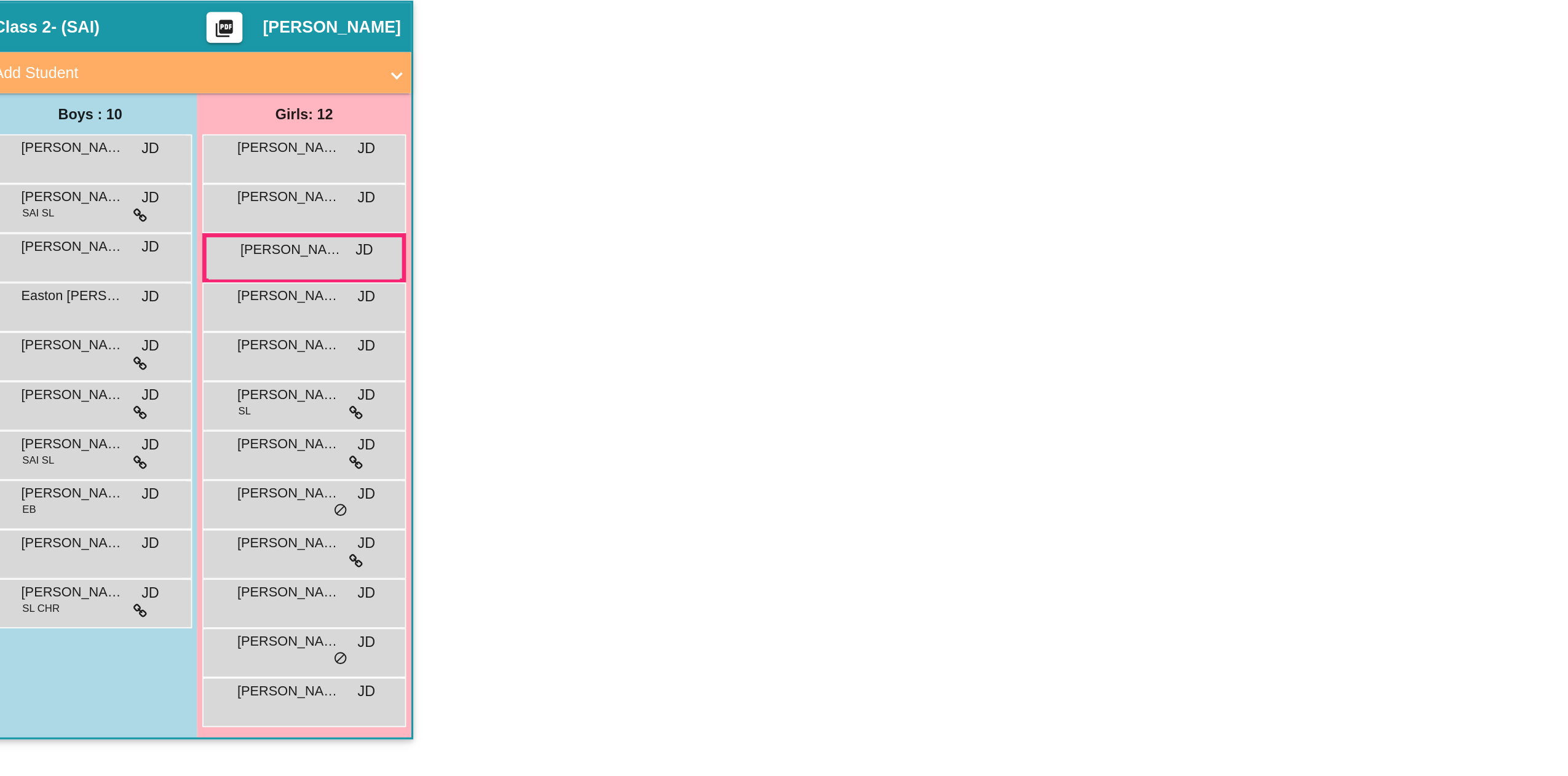
click at [234, 235] on span "[PERSON_NAME]" at bounding box center [215, 234] width 61 height 12
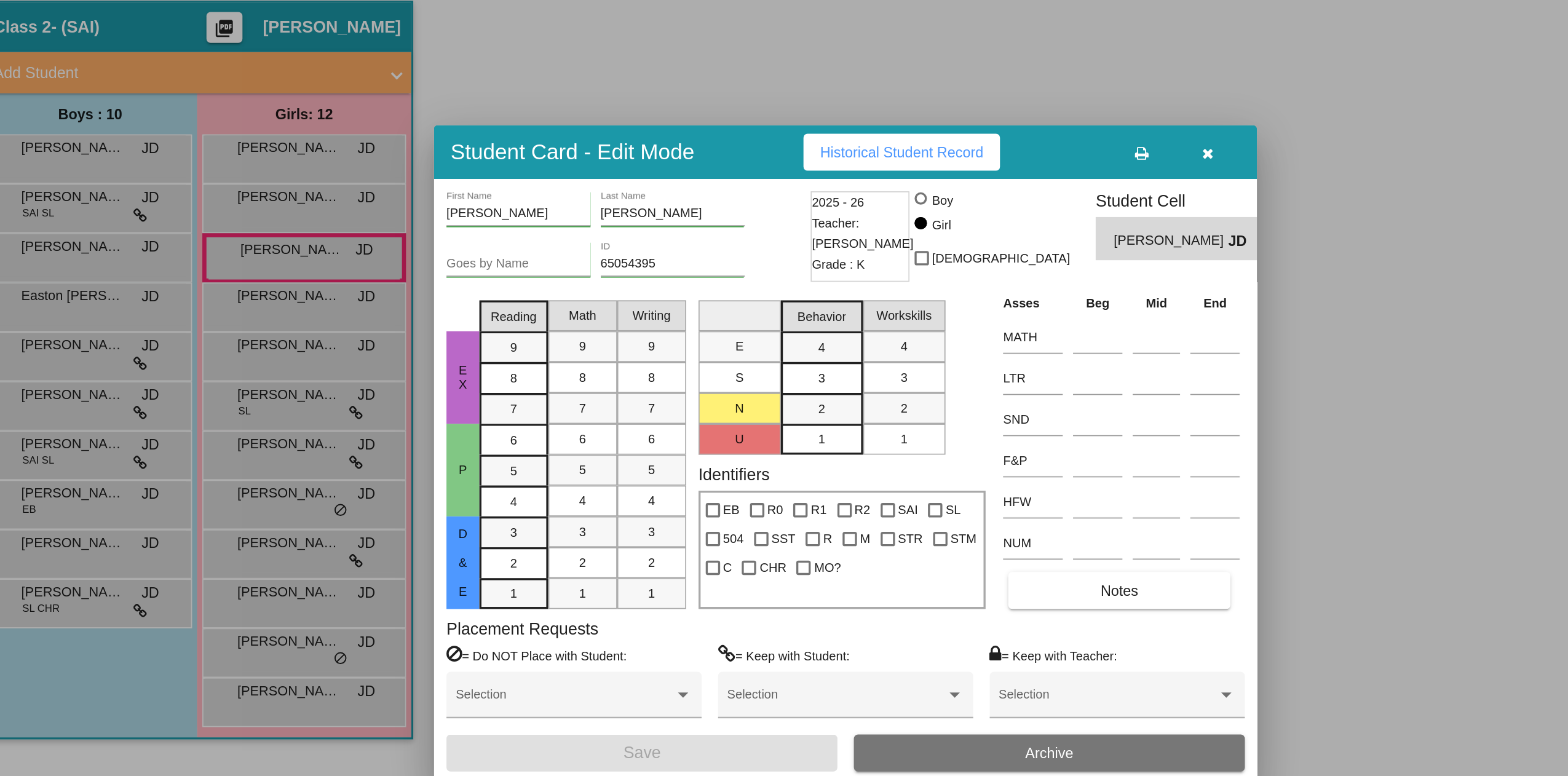
click at [232, 294] on div at bounding box center [784, 388] width 1568 height 776
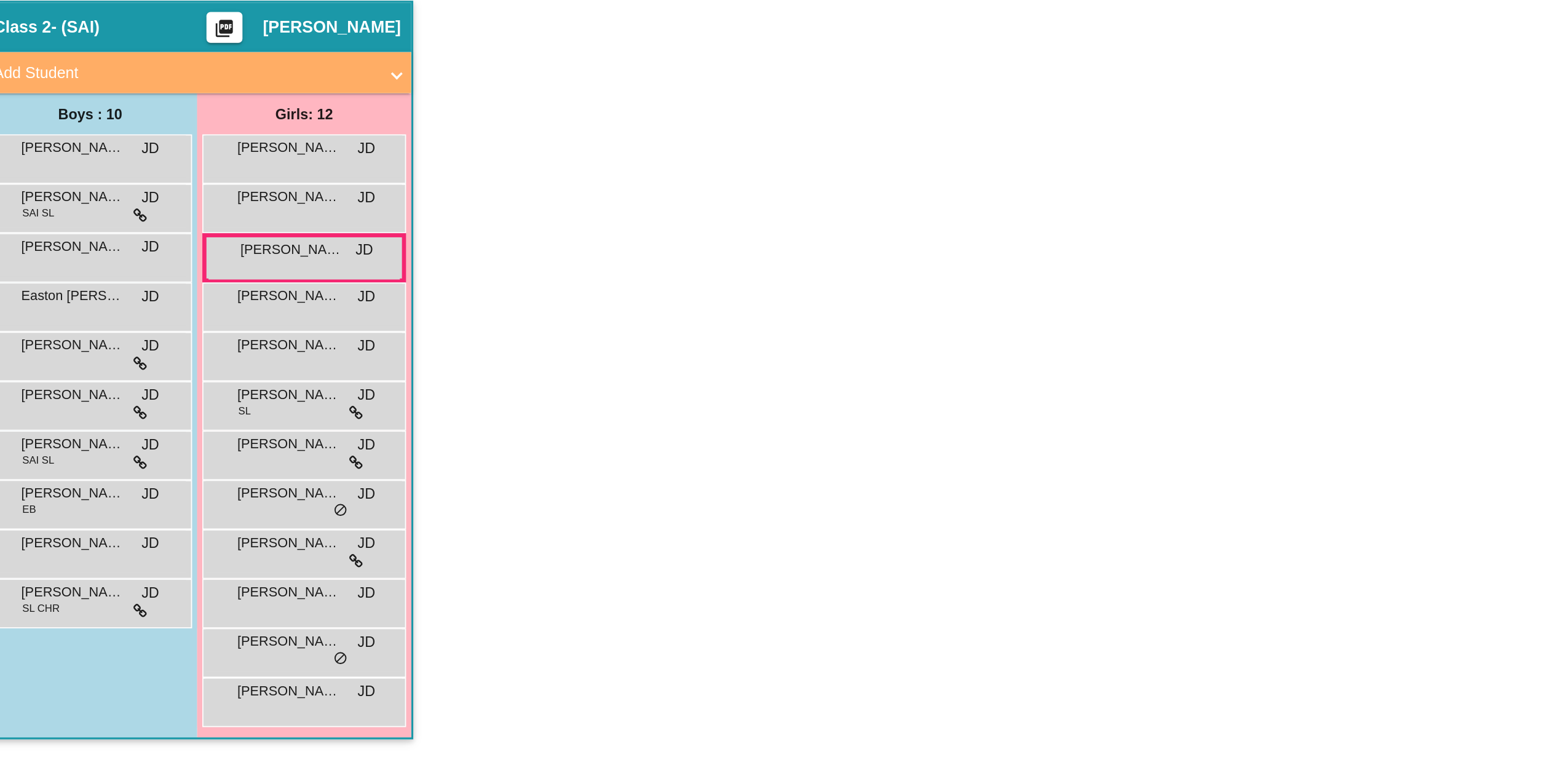
click at [232, 294] on span "[PERSON_NAME]" at bounding box center [215, 293] width 61 height 12
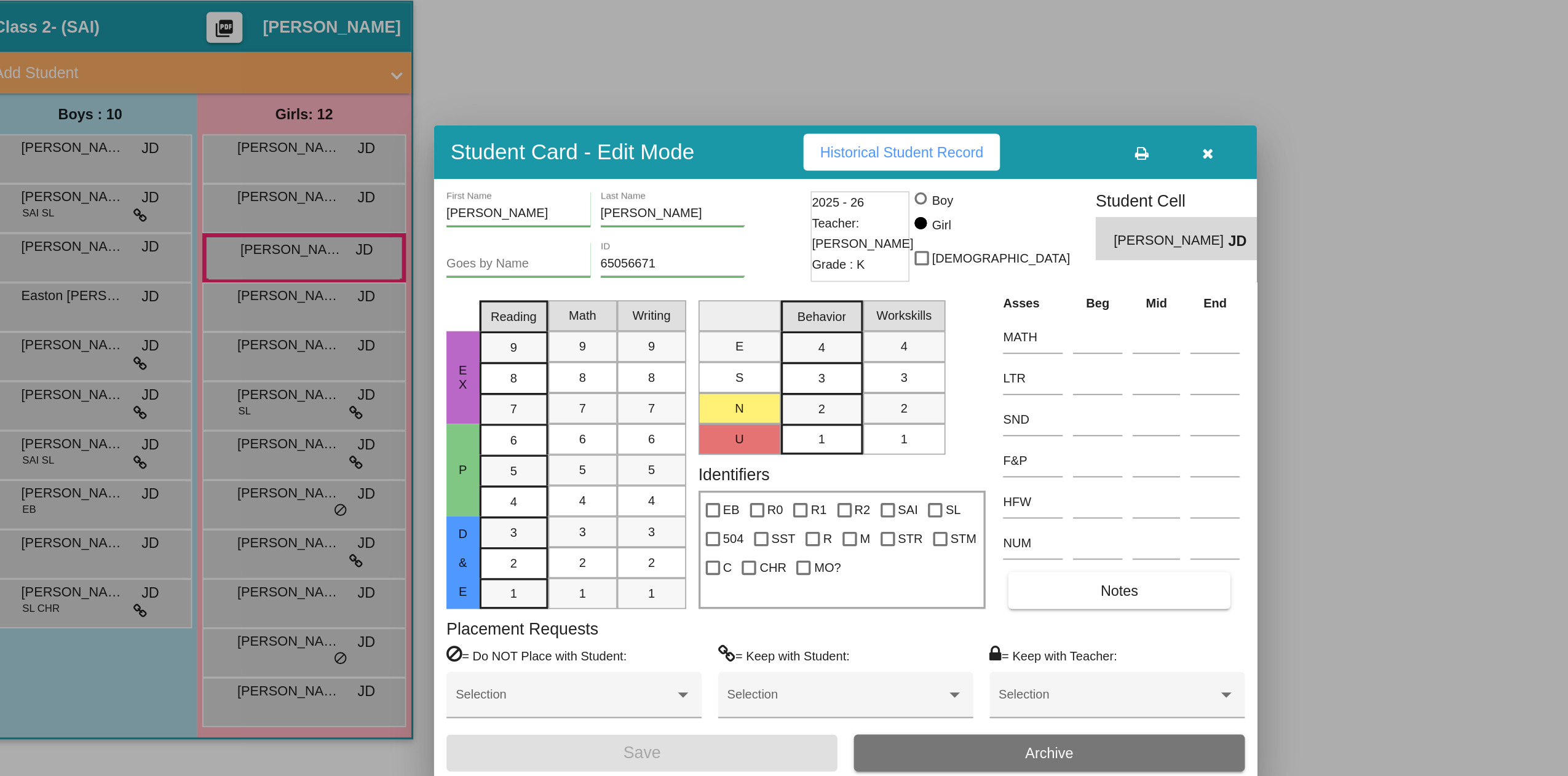
click at [232, 272] on div at bounding box center [784, 388] width 1568 height 776
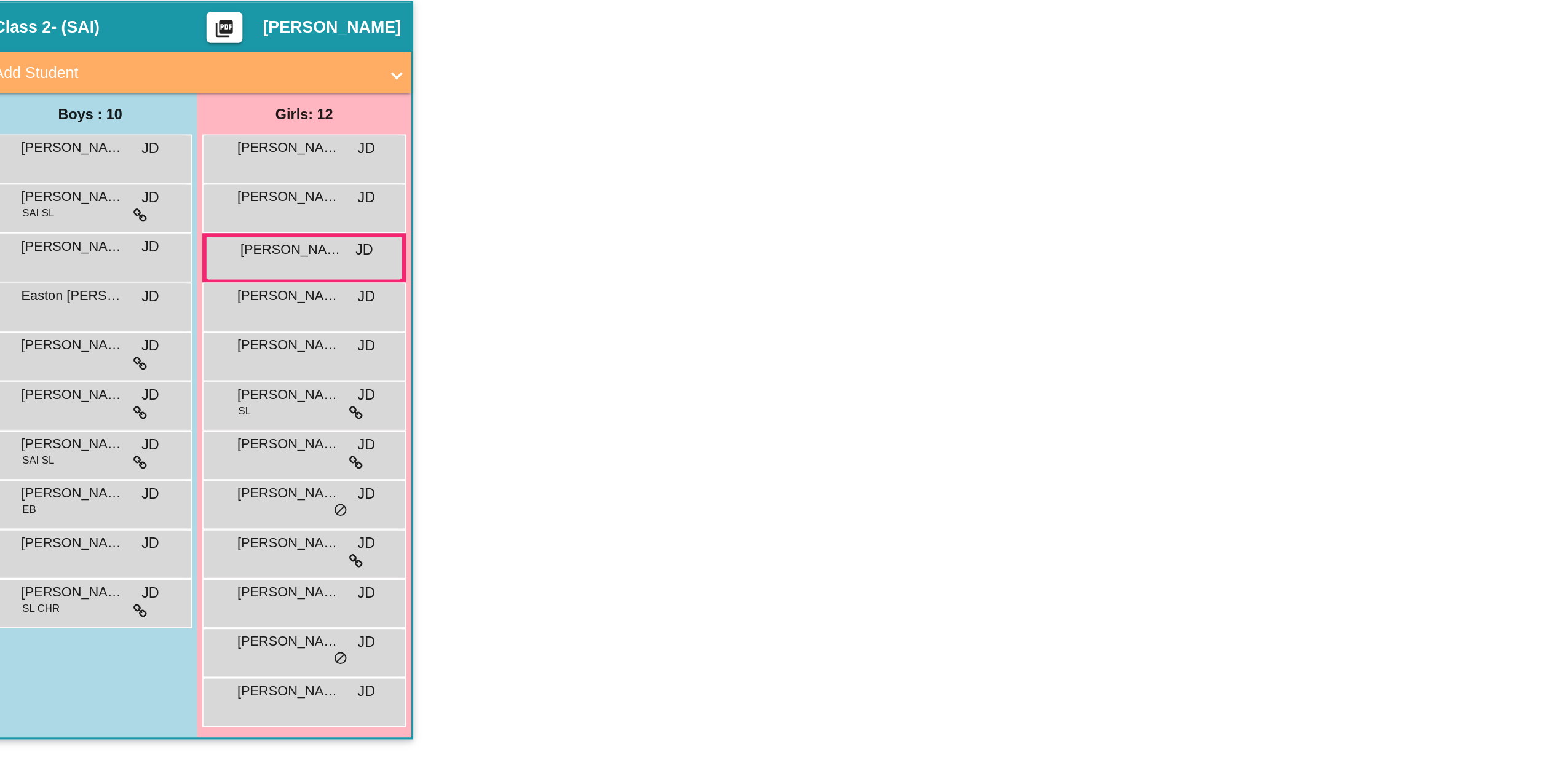
click at [232, 272] on div "[PERSON_NAME] [PERSON_NAME] lock do_not_disturb_alt" at bounding box center [224, 271] width 114 height 25
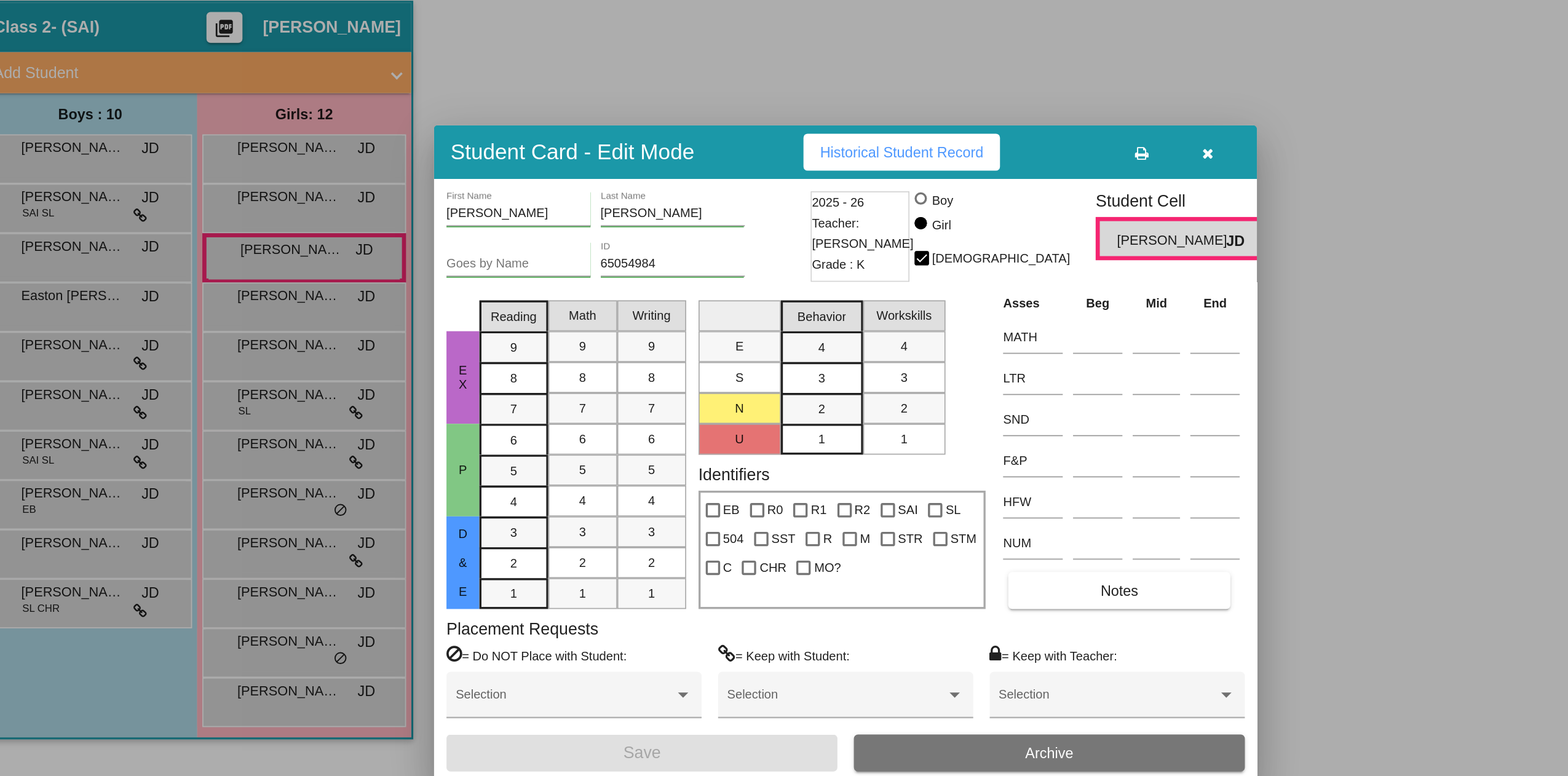
click at [223, 331] on div at bounding box center [784, 388] width 1568 height 776
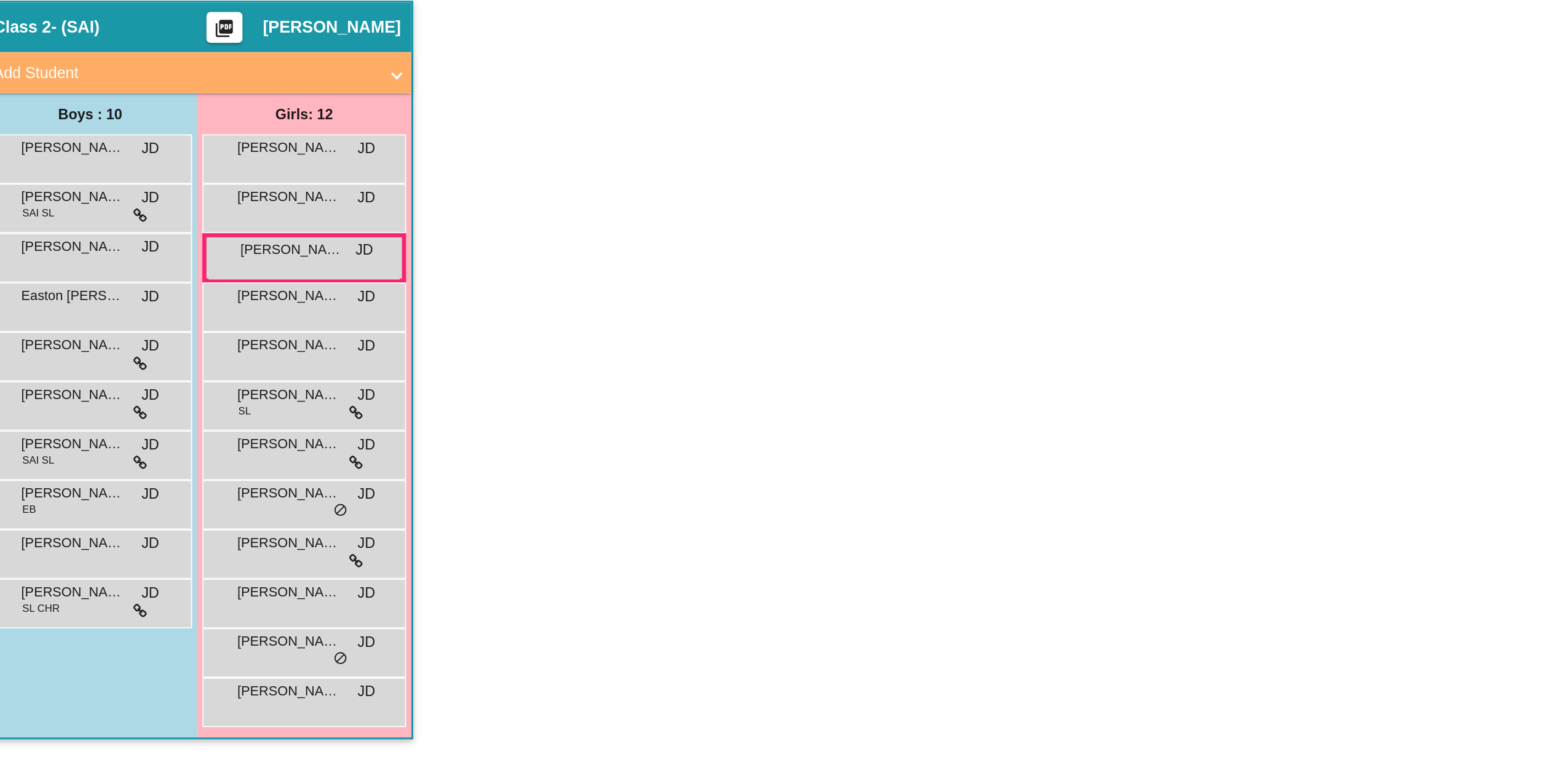
click at [223, 331] on div "[PERSON_NAME] [PERSON_NAME] lock do_not_disturb_alt" at bounding box center [224, 328] width 117 height 25
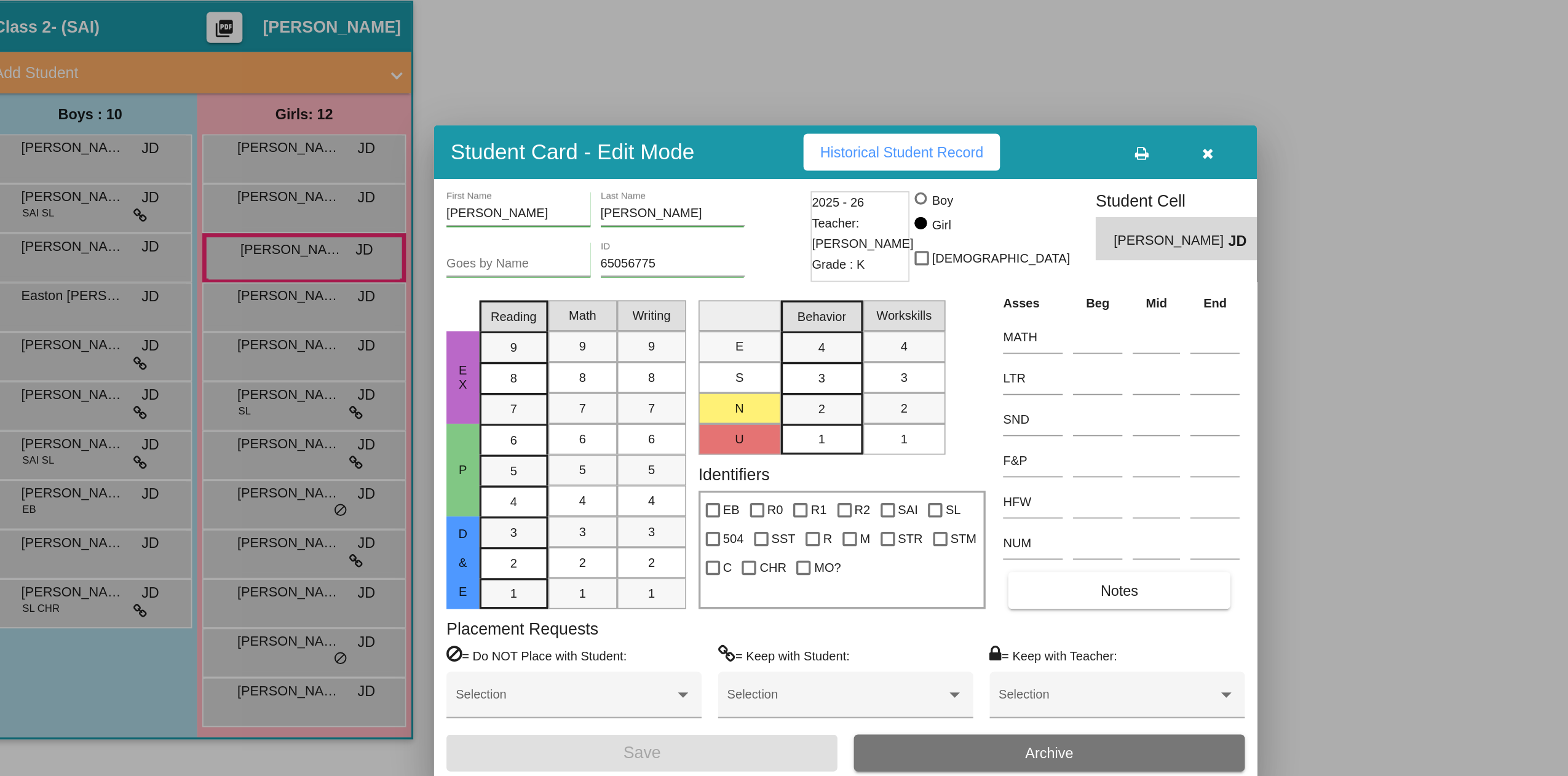
click at [222, 365] on div at bounding box center [784, 388] width 1568 height 776
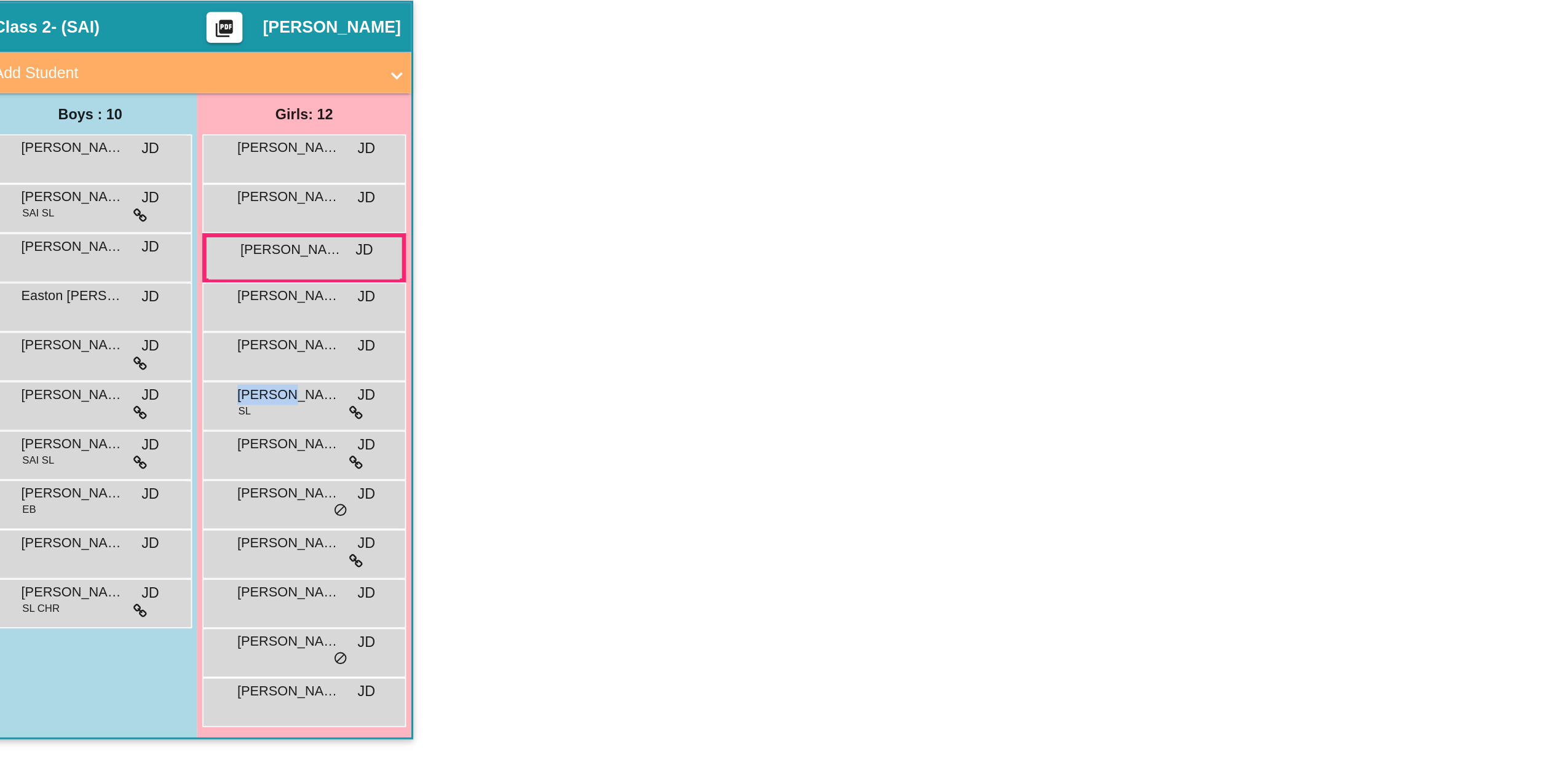
click at [222, 365] on div "[PERSON_NAME] F. [PERSON_NAME] JD lock do_not_disturb_alt" at bounding box center [224, 357] width 117 height 25
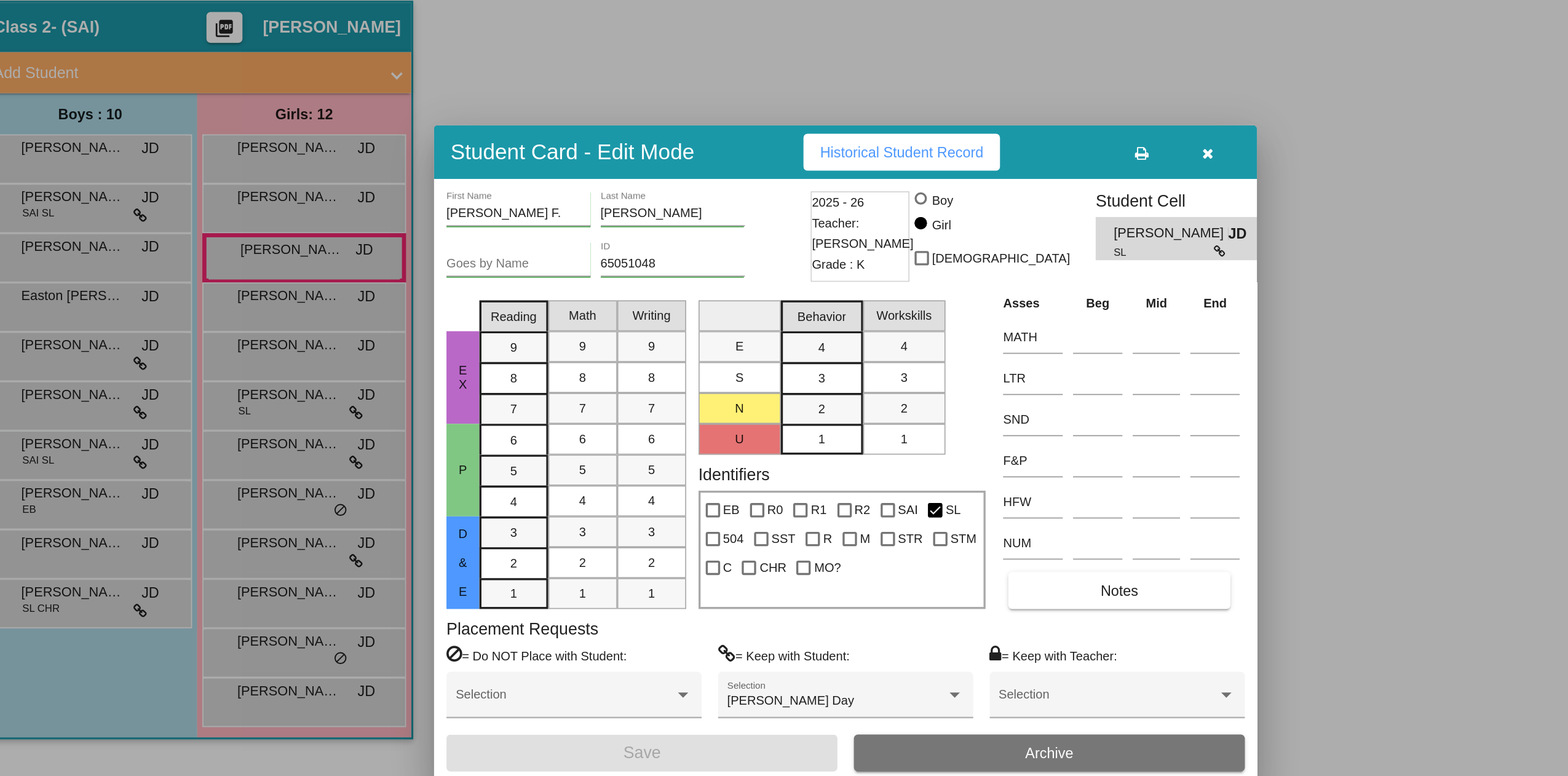
click at [222, 381] on div at bounding box center [784, 388] width 1568 height 776
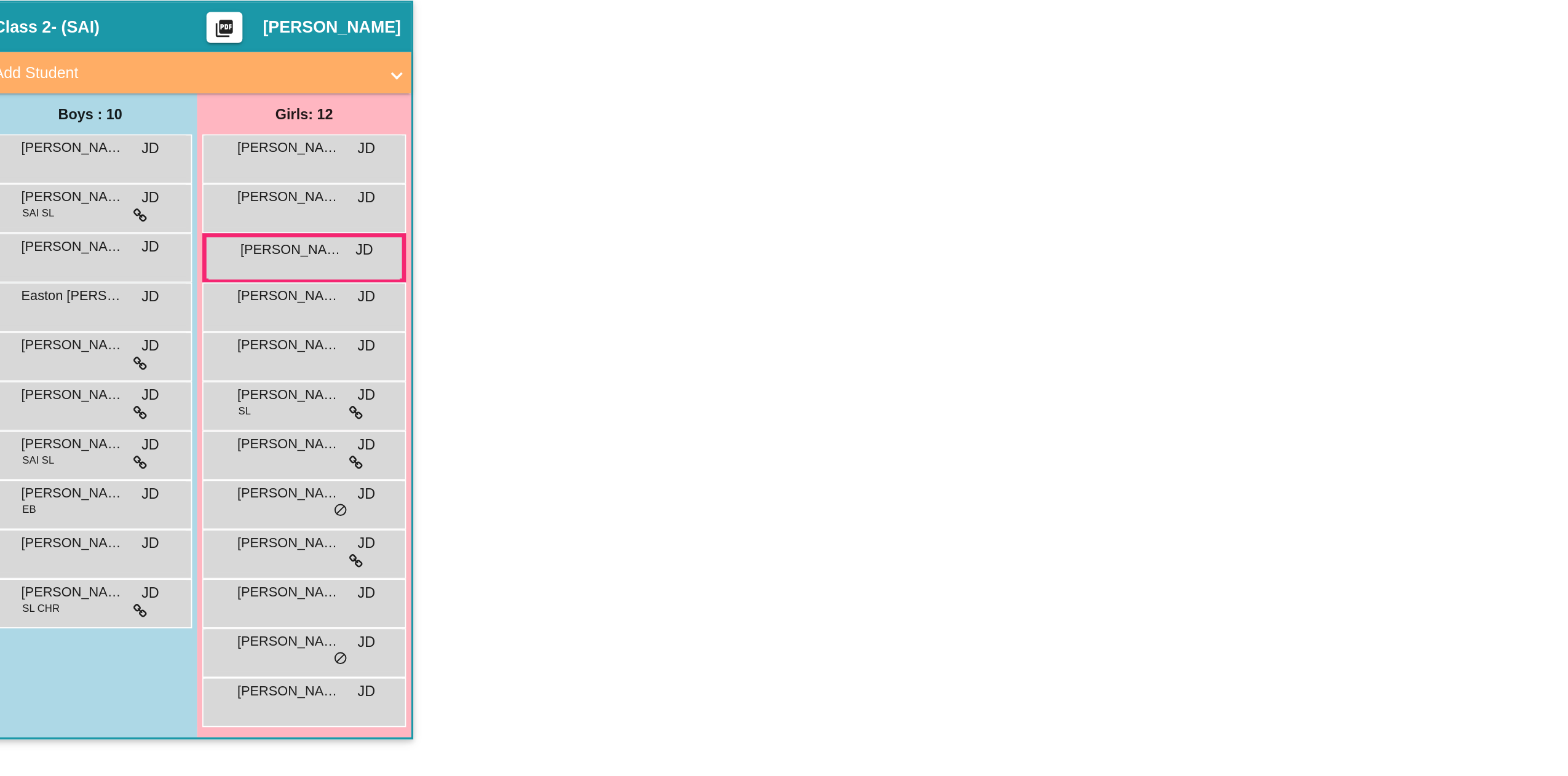
click at [222, 381] on span "[PERSON_NAME] Day" at bounding box center [215, 381] width 61 height 12
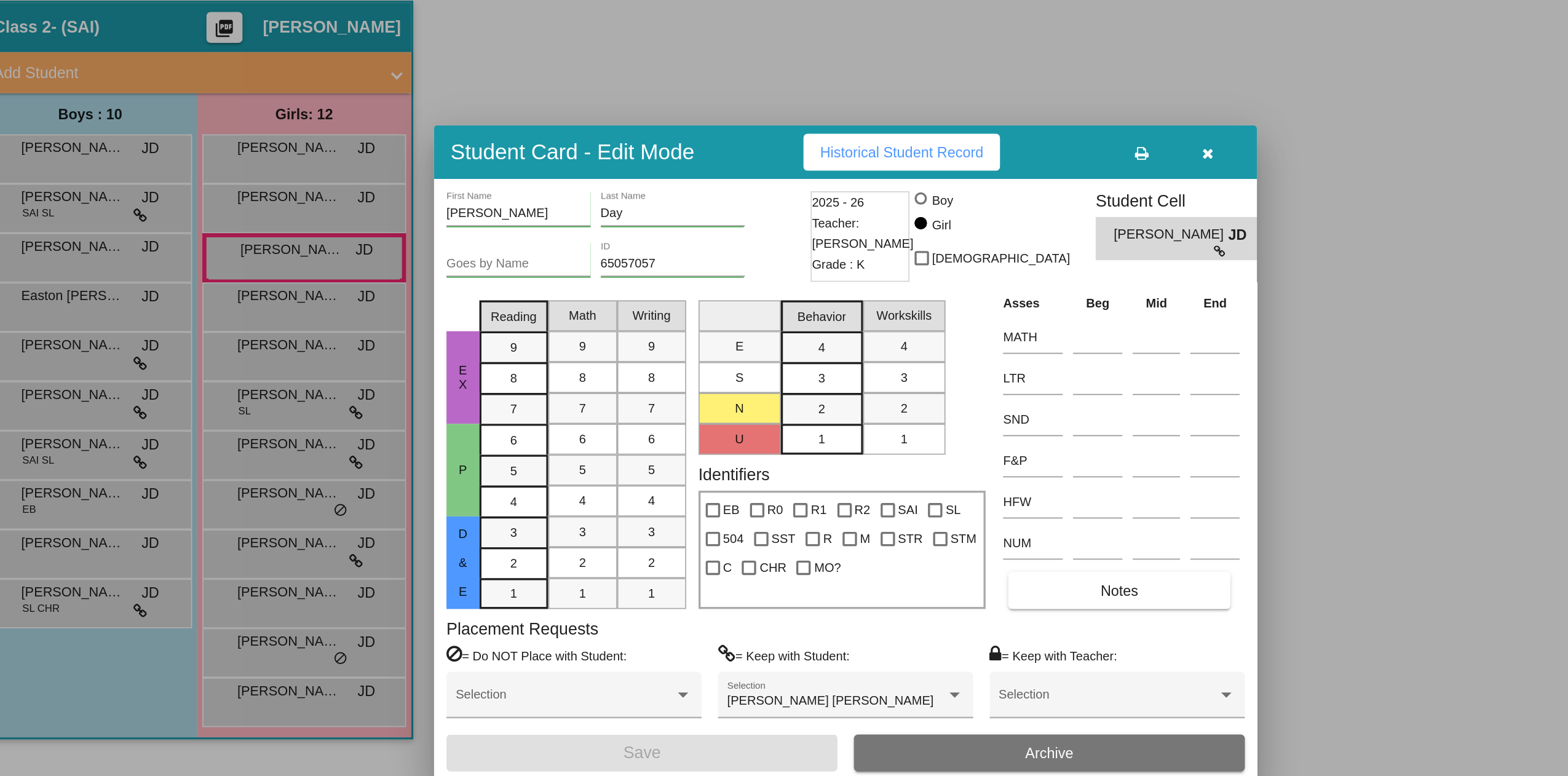
click at [223, 413] on div at bounding box center [784, 388] width 1568 height 776
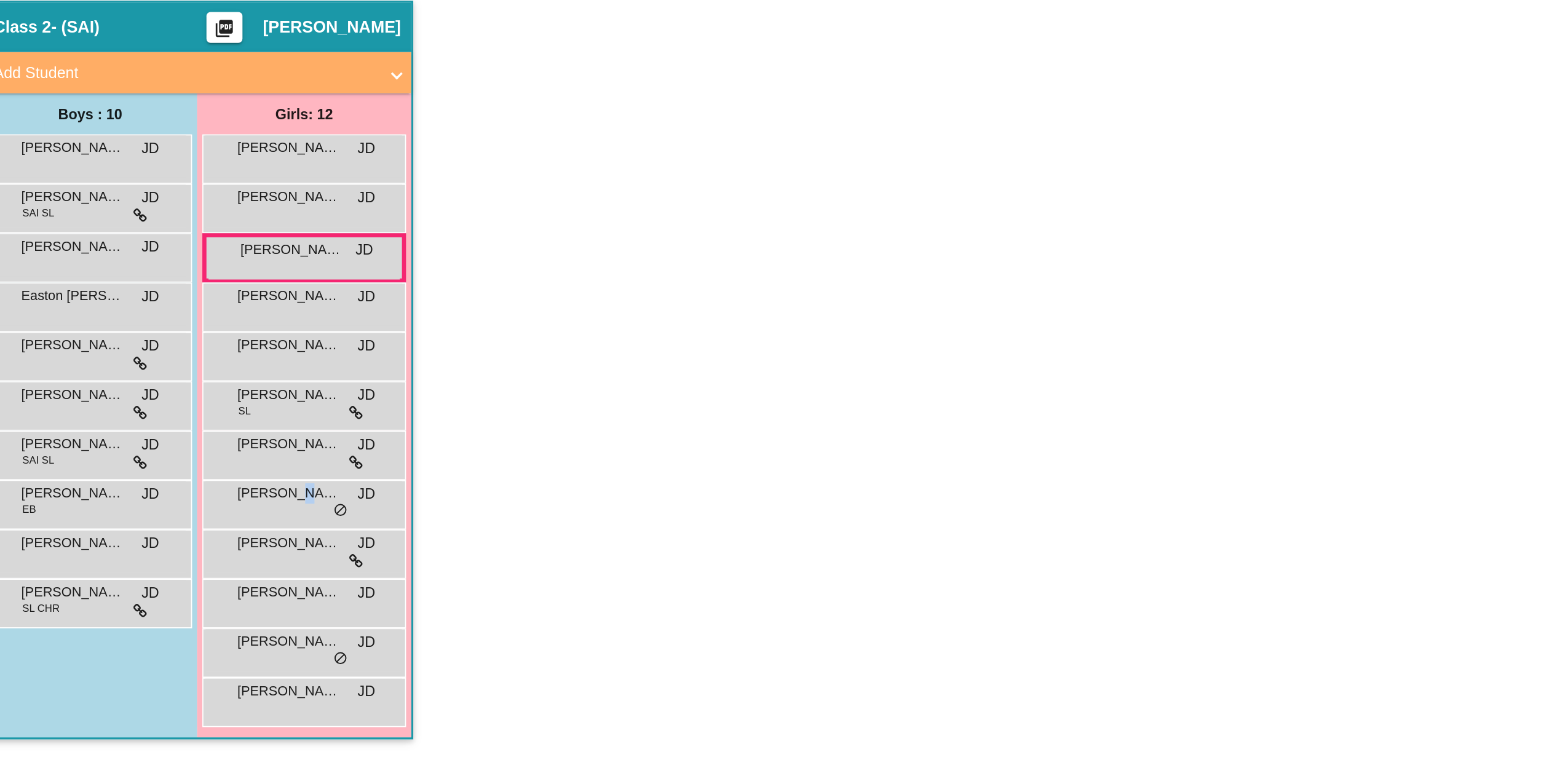
click at [223, 413] on span "[PERSON_NAME] [PERSON_NAME]" at bounding box center [215, 411] width 61 height 12
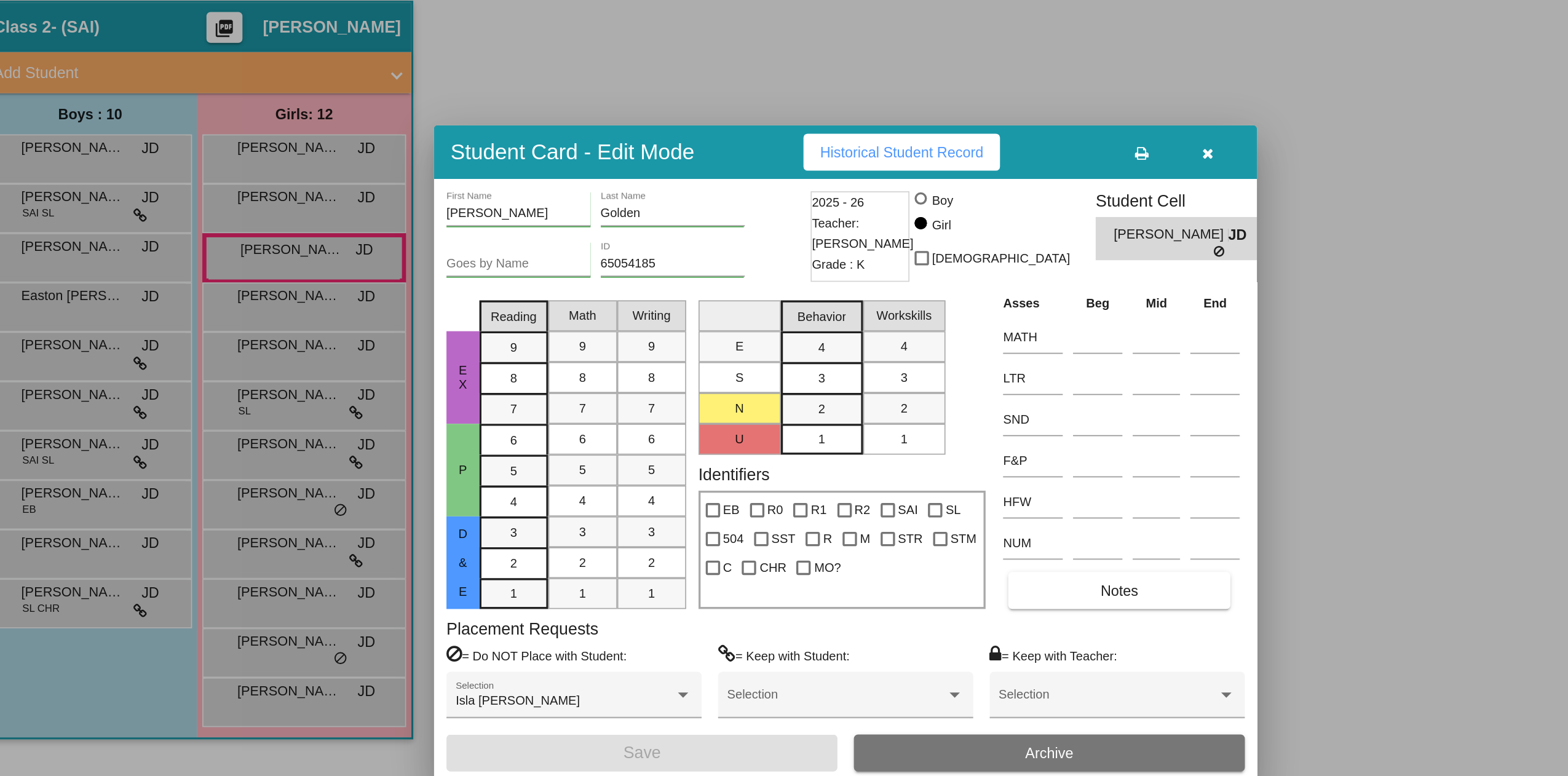
click at [219, 448] on div at bounding box center [784, 388] width 1568 height 776
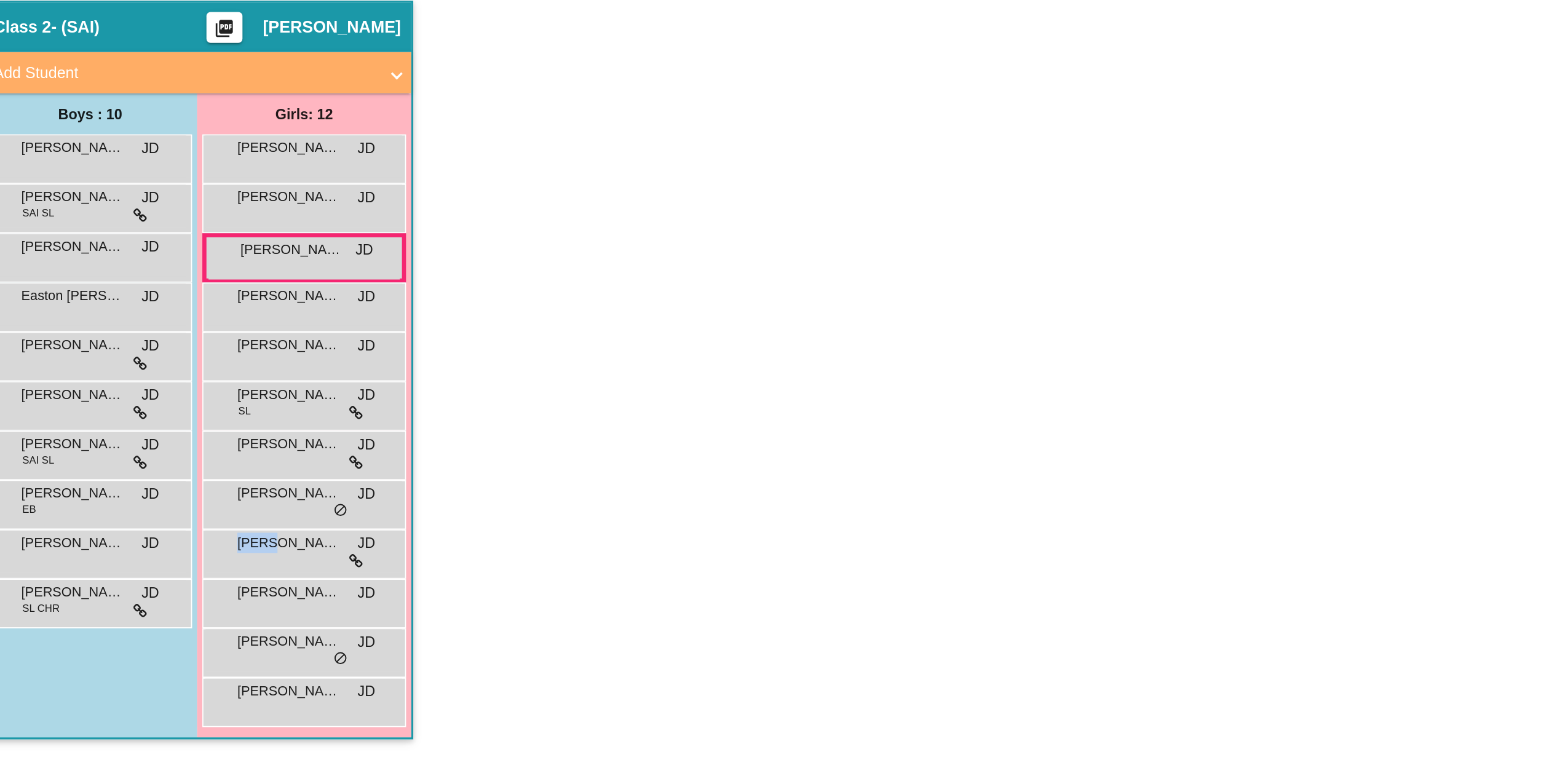
click at [219, 448] on div "[PERSON_NAME] [PERSON_NAME] lock do_not_disturb_alt" at bounding box center [224, 446] width 117 height 25
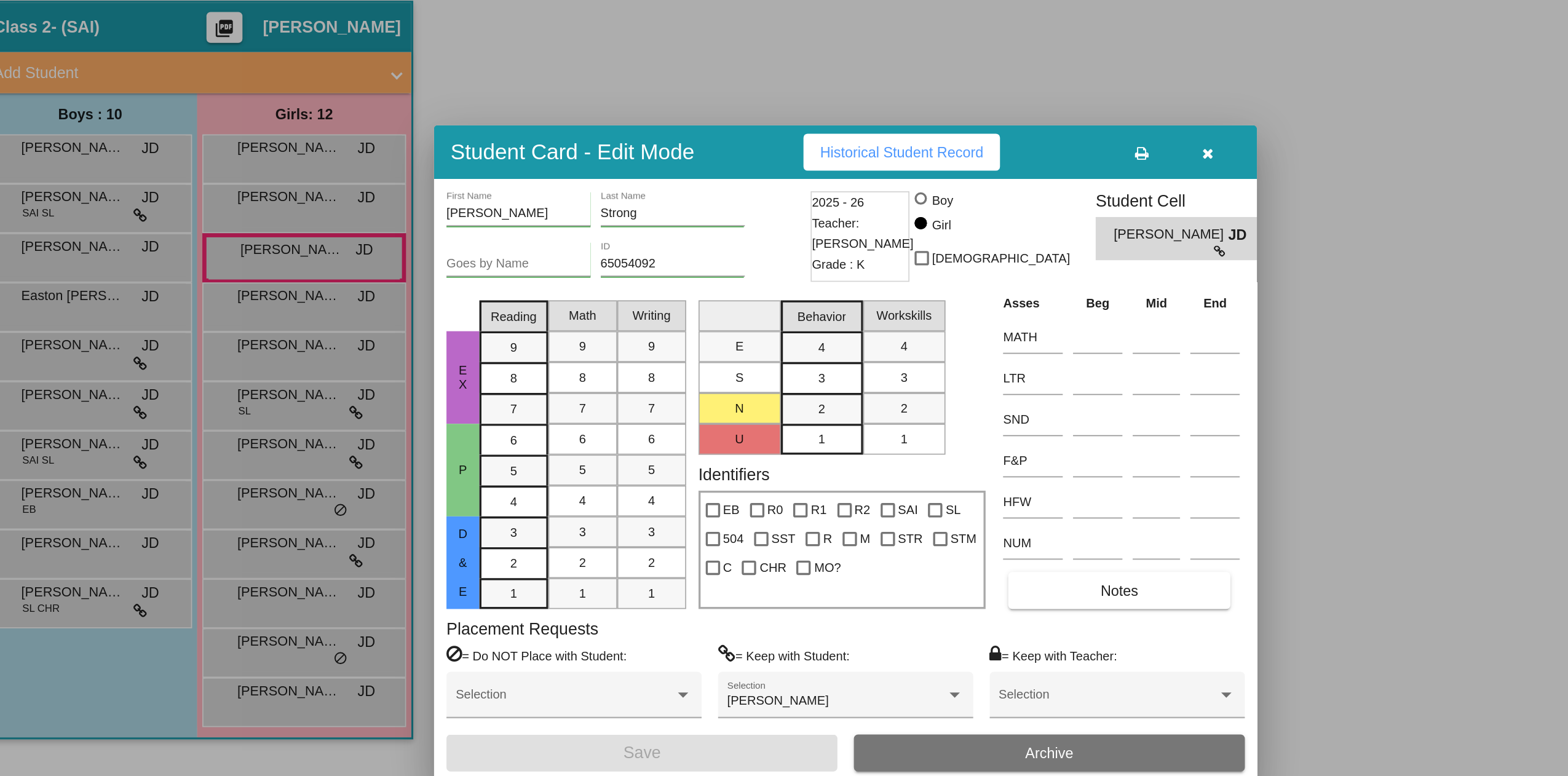
click at [219, 468] on div at bounding box center [784, 388] width 1568 height 776
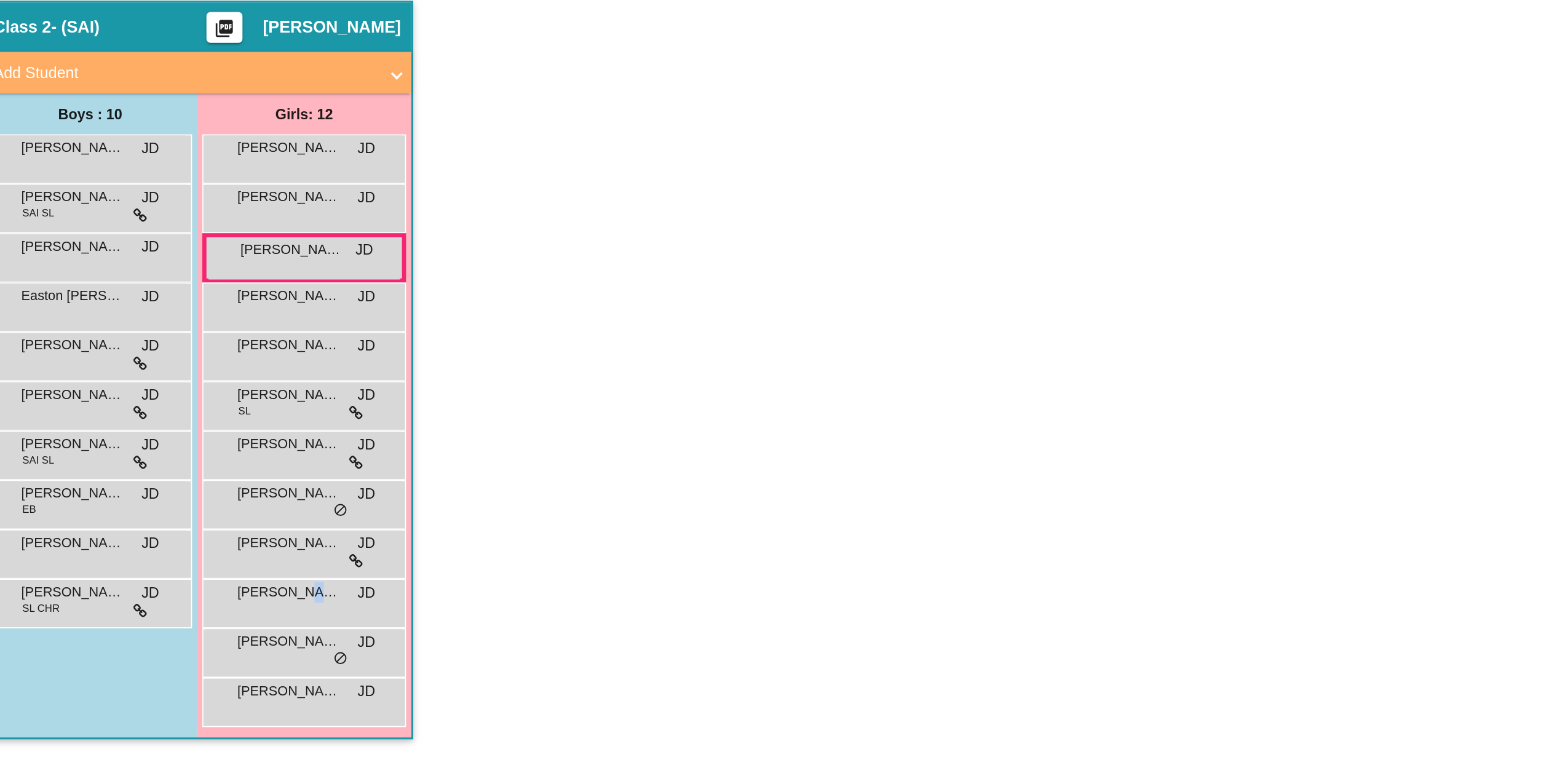
click at [219, 468] on span "[PERSON_NAME]" at bounding box center [215, 470] width 61 height 12
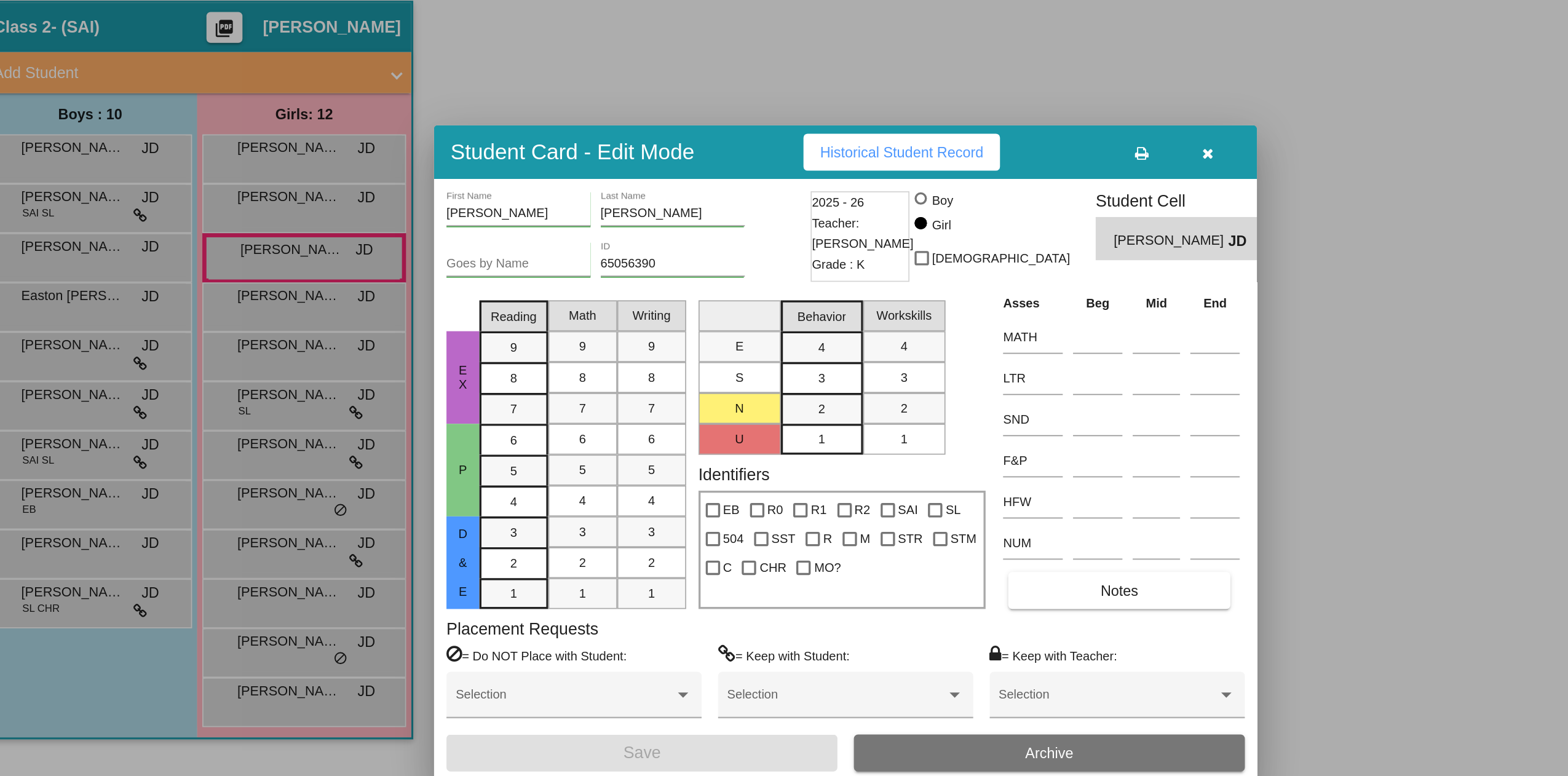
click at [219, 501] on div at bounding box center [784, 388] width 1568 height 776
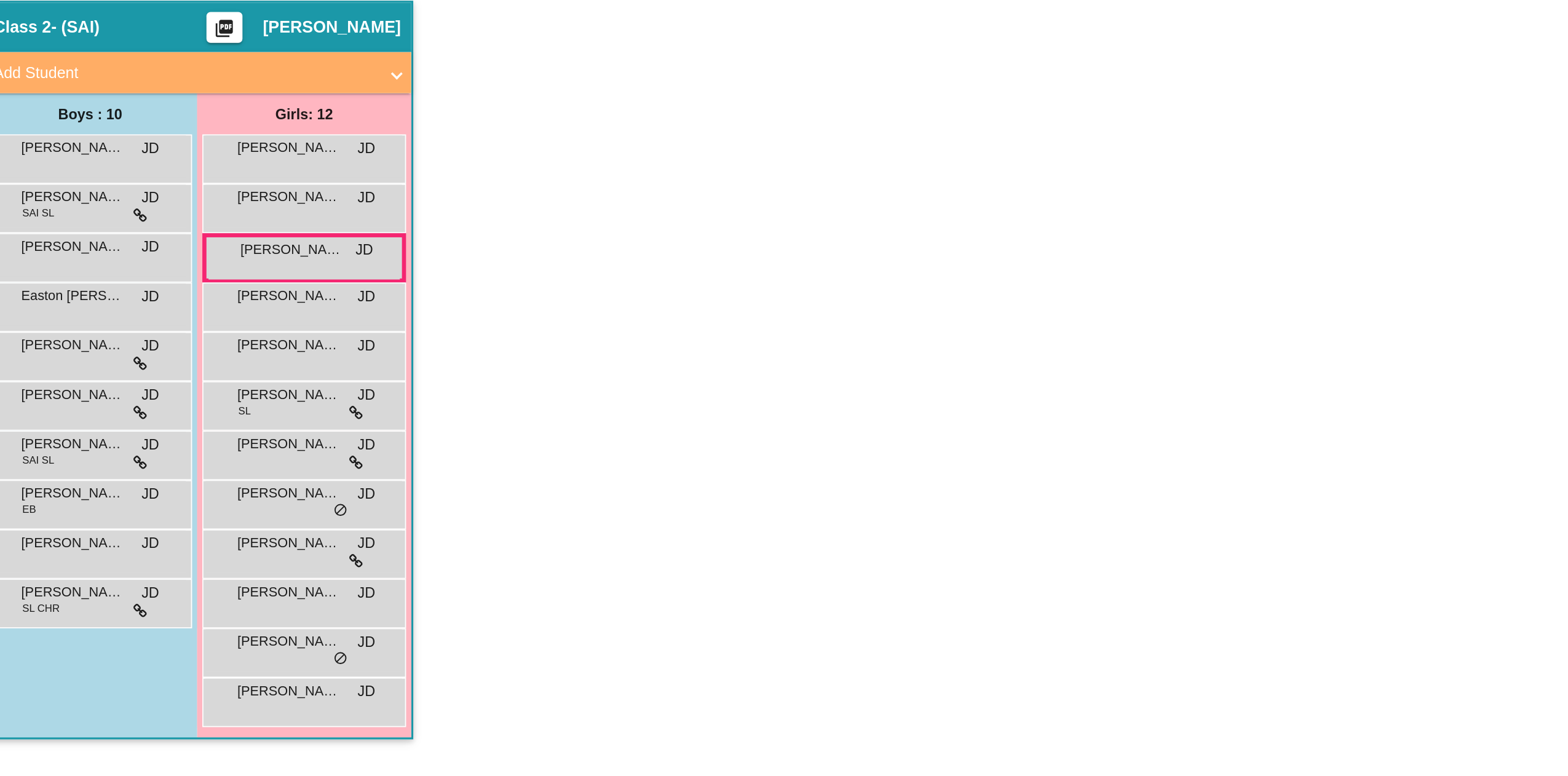
click at [219, 501] on span "[PERSON_NAME]" at bounding box center [215, 500] width 61 height 12
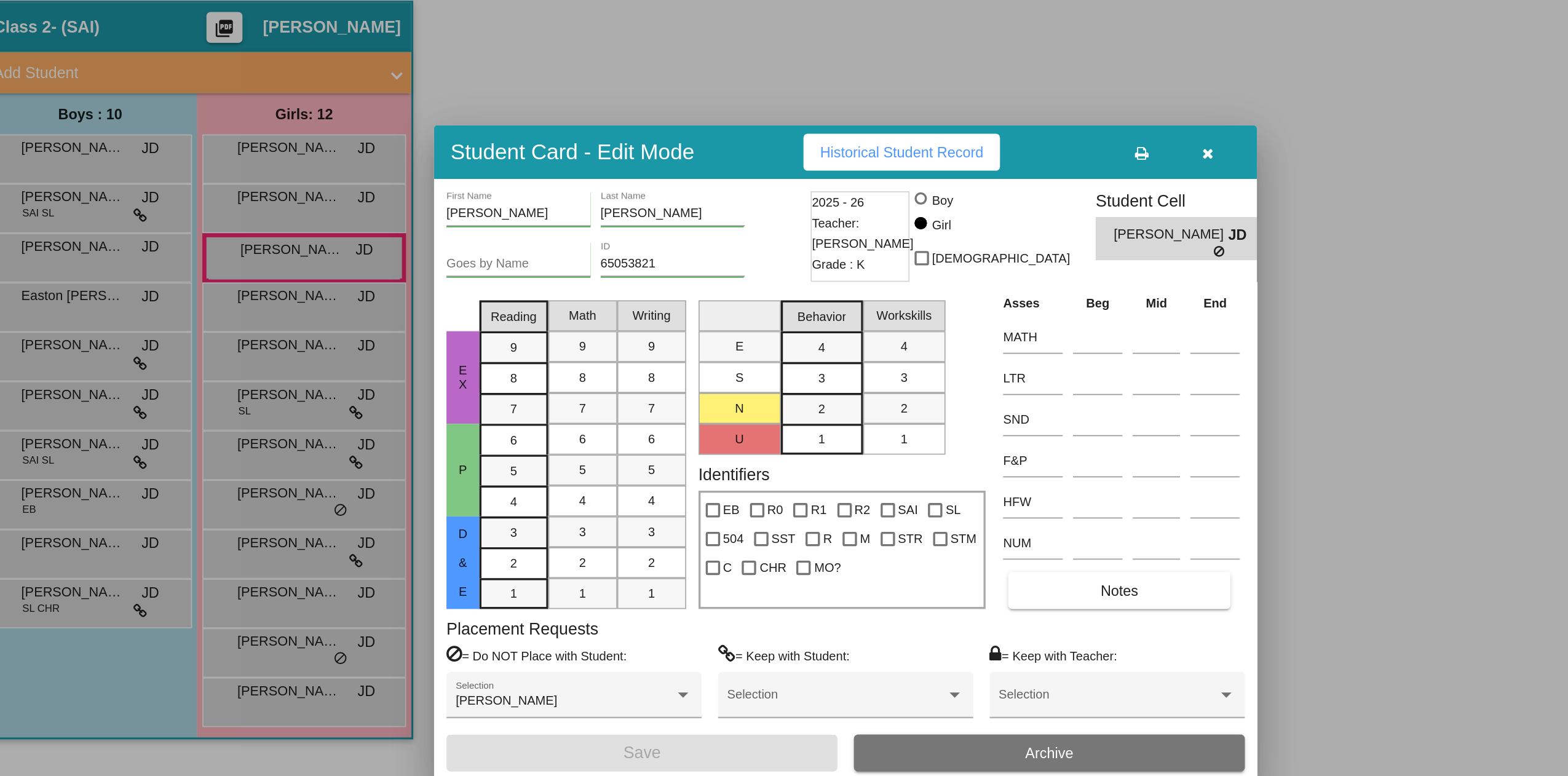
click at [219, 530] on div at bounding box center [784, 388] width 1568 height 776
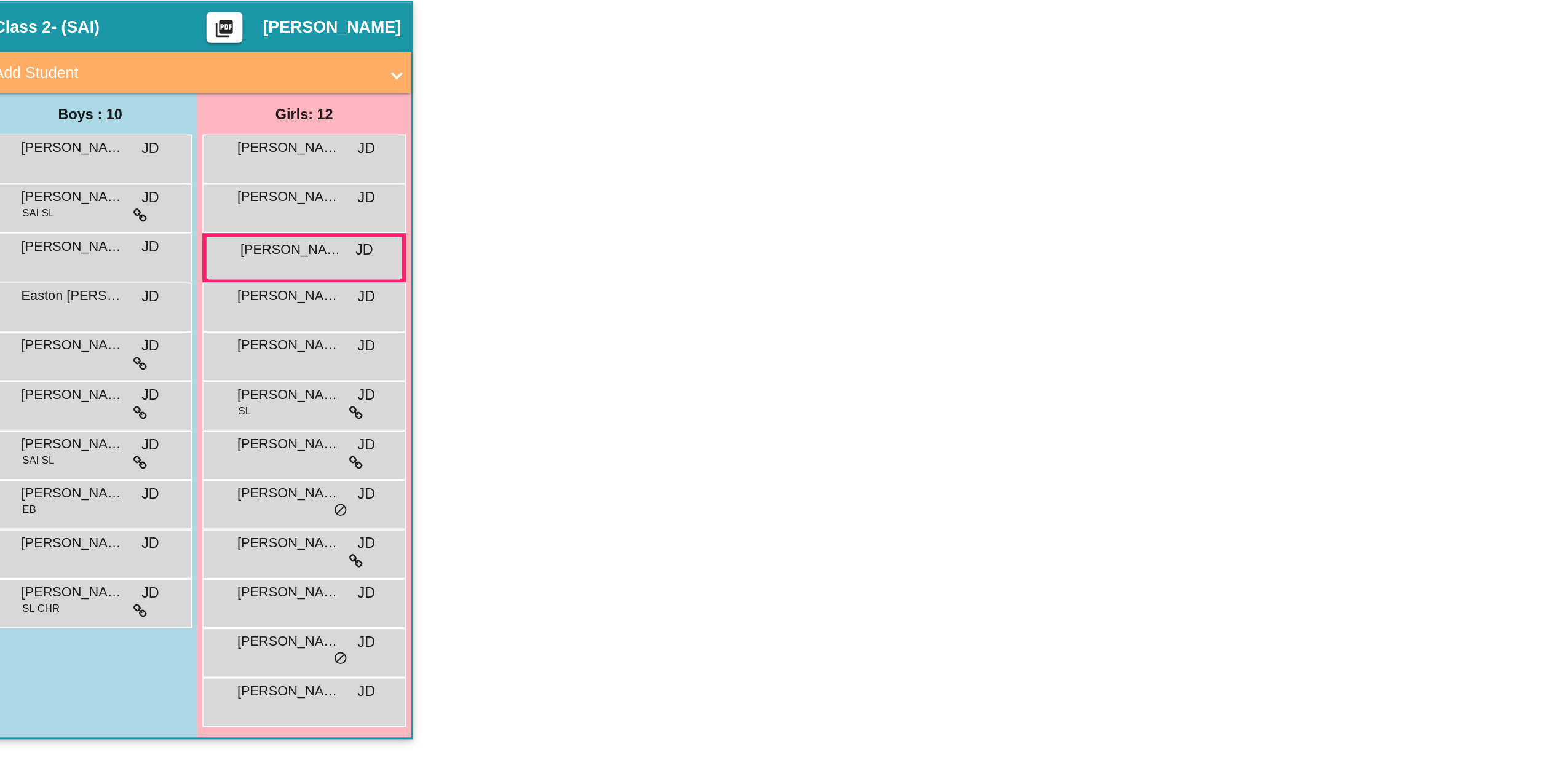
click at [219, 530] on span "[PERSON_NAME]" at bounding box center [215, 529] width 61 height 12
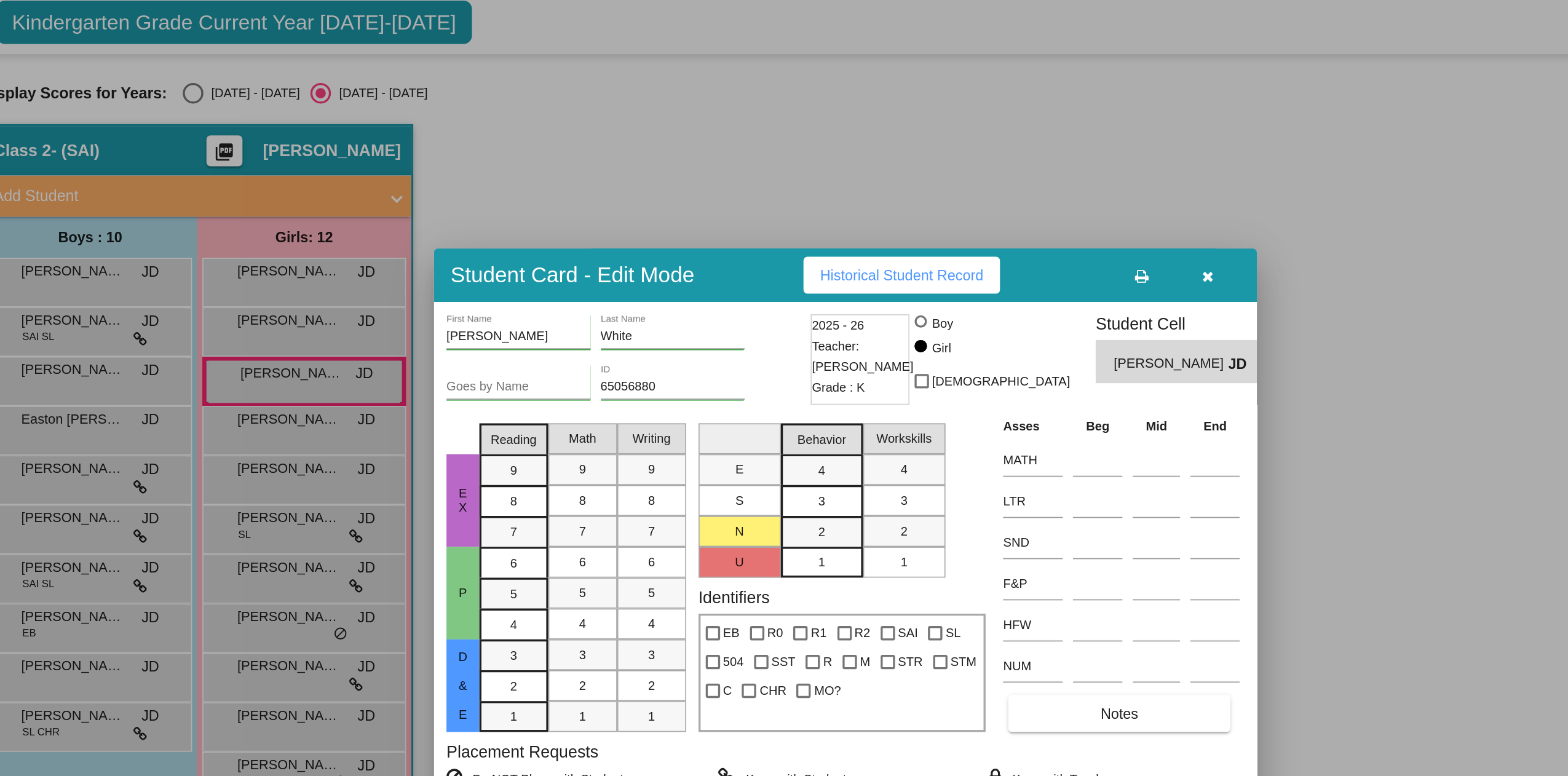
click at [393, 155] on div at bounding box center [784, 388] width 1568 height 776
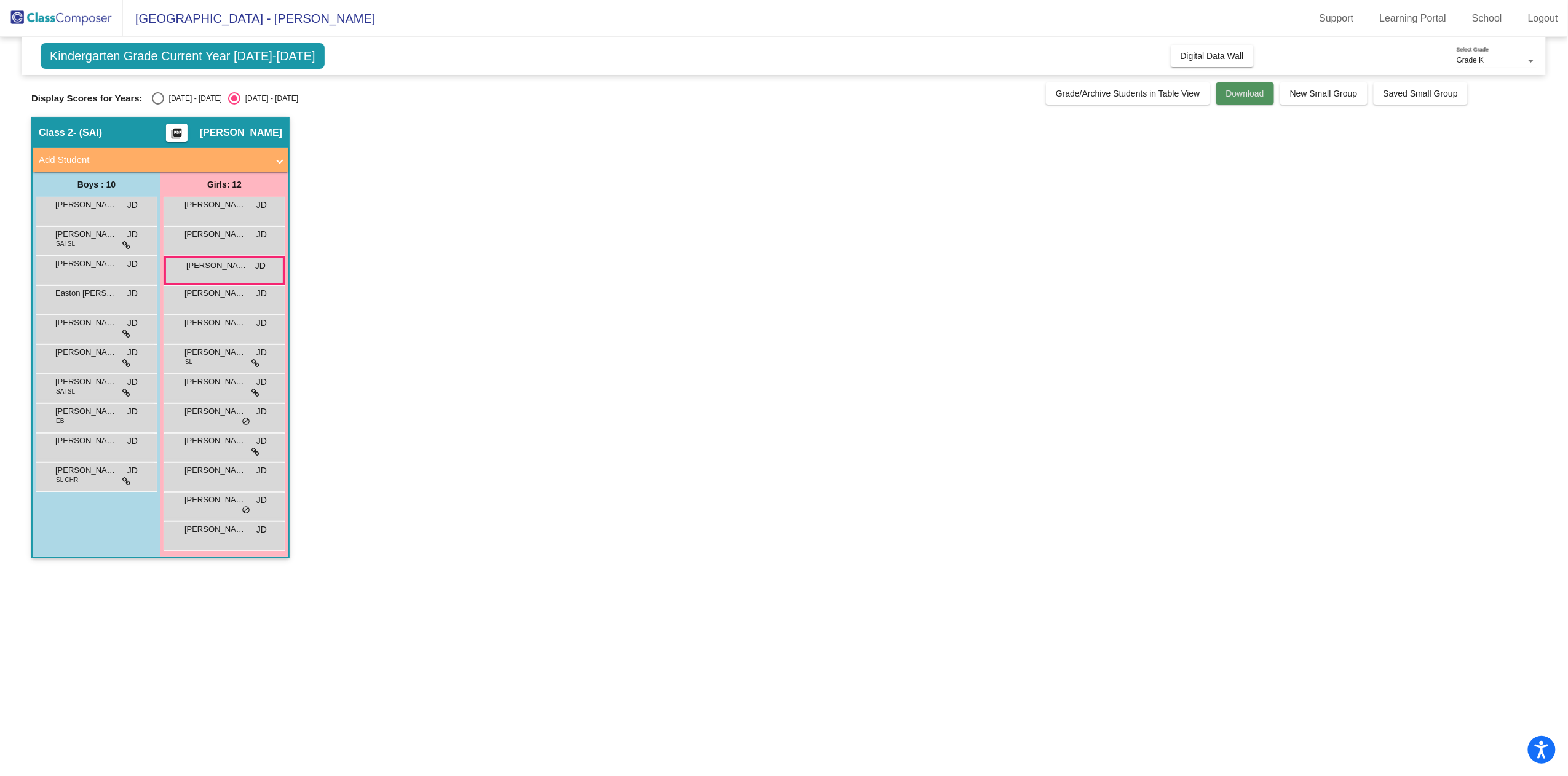
click at [1243, 101] on button "Download" at bounding box center [1245, 93] width 57 height 22
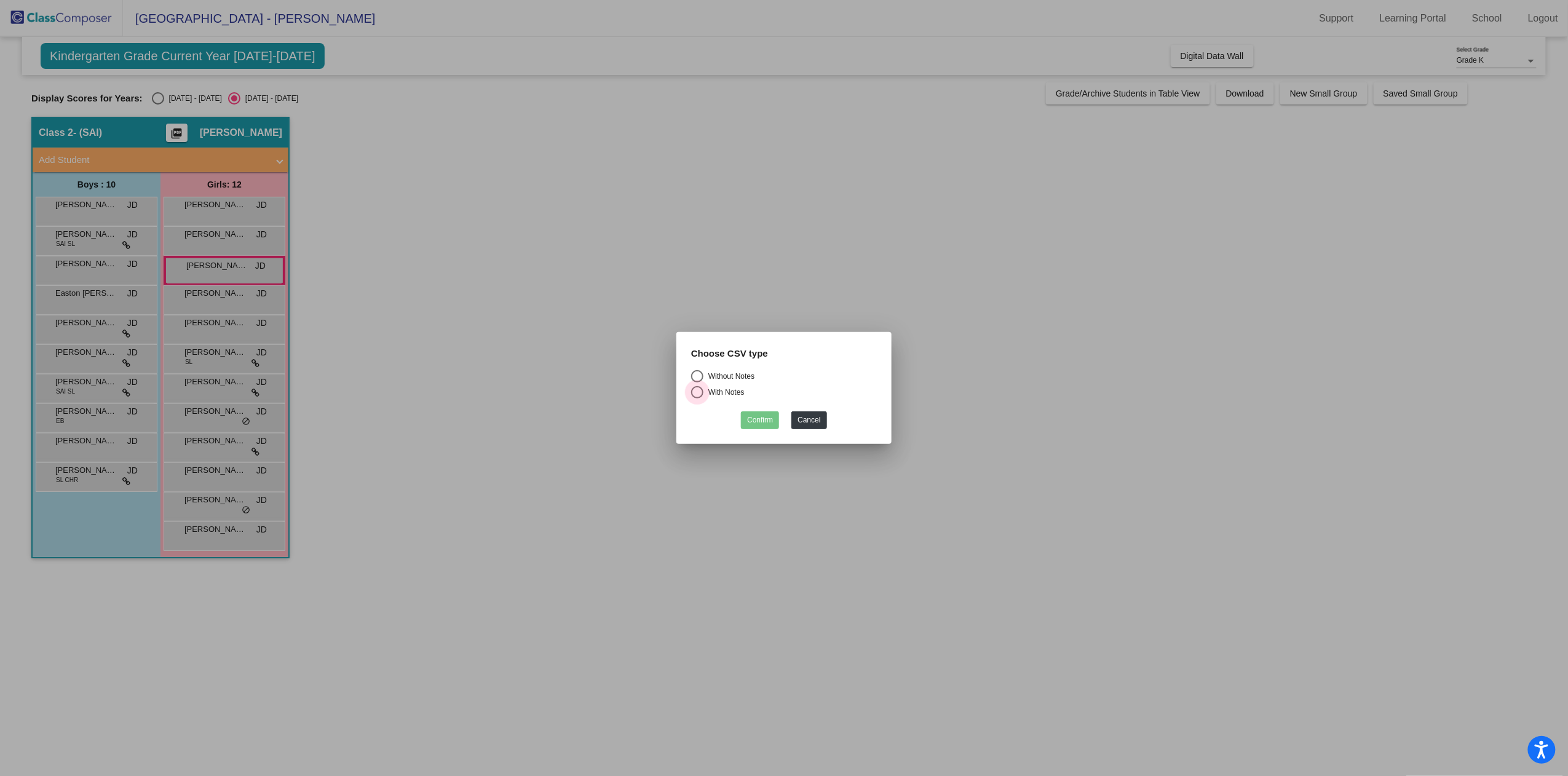
click at [739, 395] on div "With Notes" at bounding box center [724, 392] width 41 height 11
click at [697, 398] on input "With Notes" at bounding box center [697, 398] width 1 height 1
radio input "true"
click at [749, 425] on button "Confirm" at bounding box center [760, 420] width 38 height 18
